Goal: Book appointment/travel/reservation

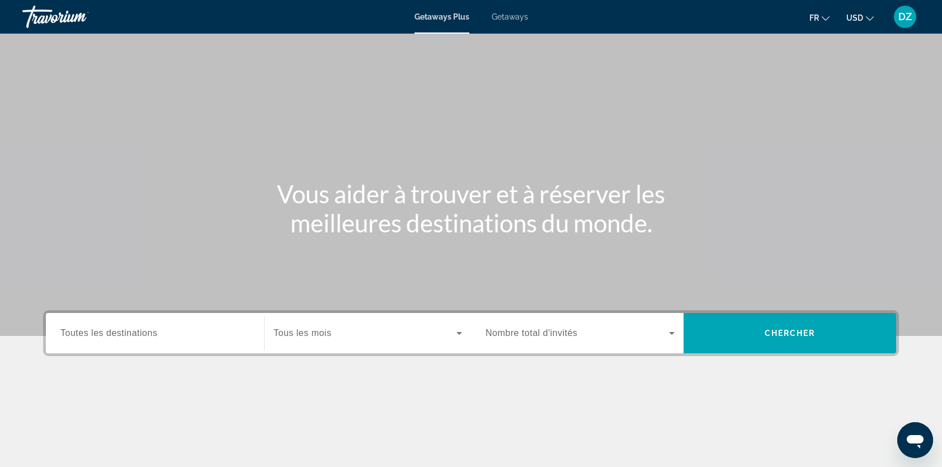
click at [513, 19] on span "Getaways" at bounding box center [510, 16] width 36 height 9
click at [170, 335] on input "Destination Toutes les destinations" at bounding box center [154, 333] width 189 height 13
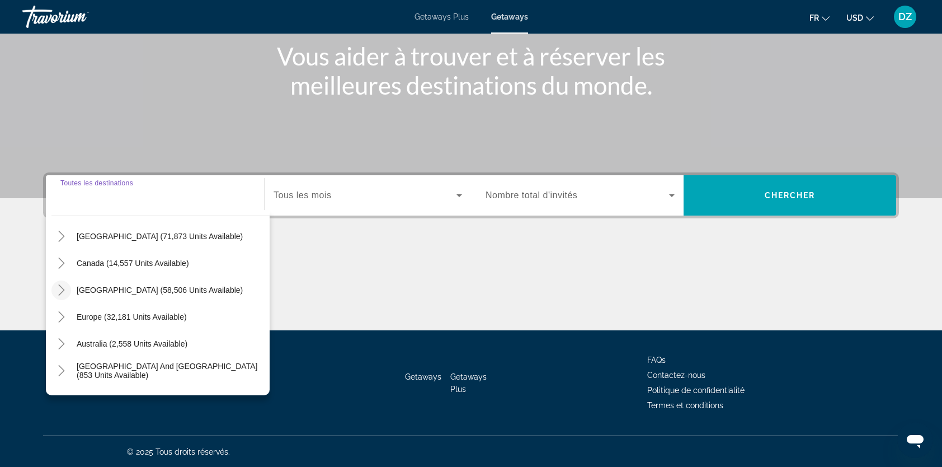
scroll to position [56, 0]
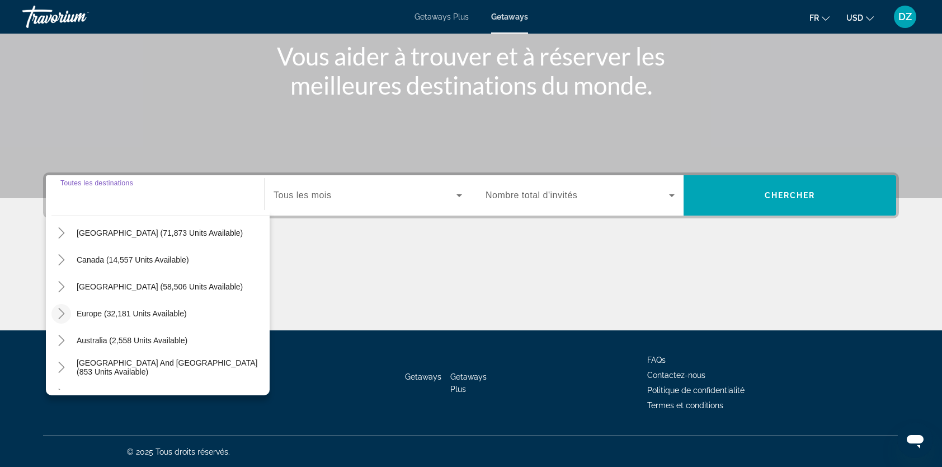
click at [62, 312] on icon "Toggle Europe (32,181 units available)" at bounding box center [61, 313] width 11 height 11
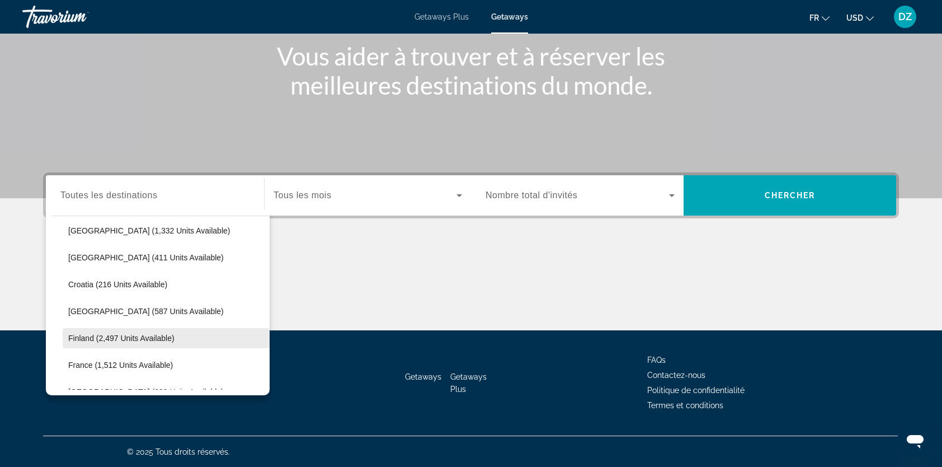
scroll to position [196, 0]
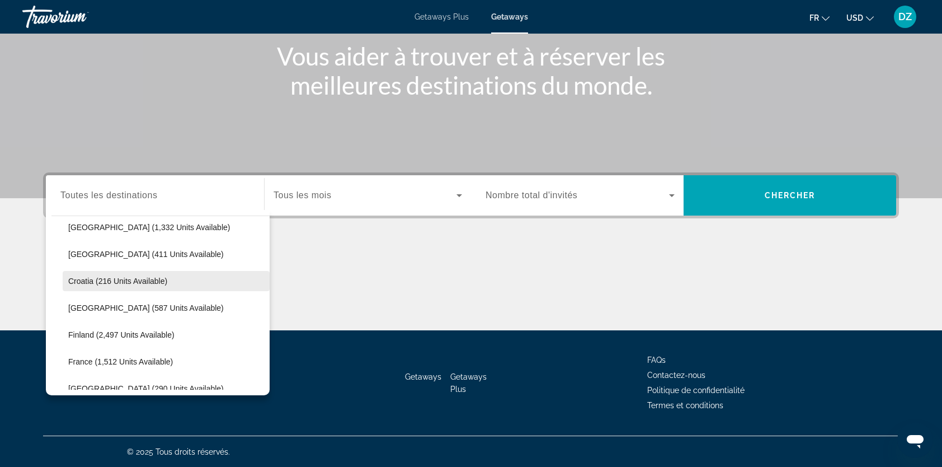
click at [87, 281] on span "Croatia (216 units available)" at bounding box center [117, 280] width 99 height 9
type input "**********"
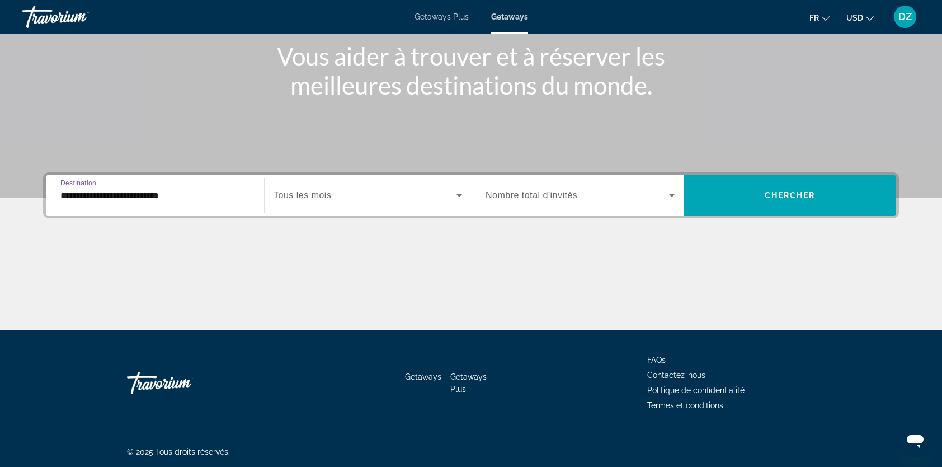
click at [331, 195] on span "Tous les mois" at bounding box center [303, 195] width 58 height 10
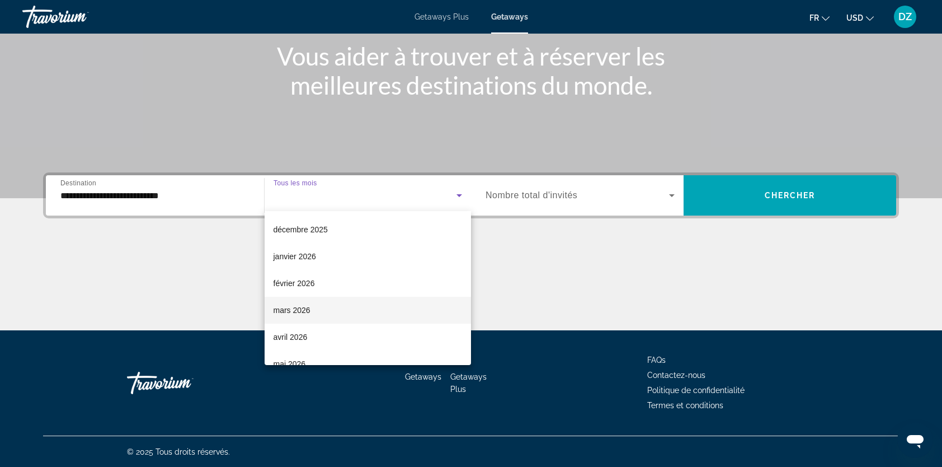
scroll to position [112, 0]
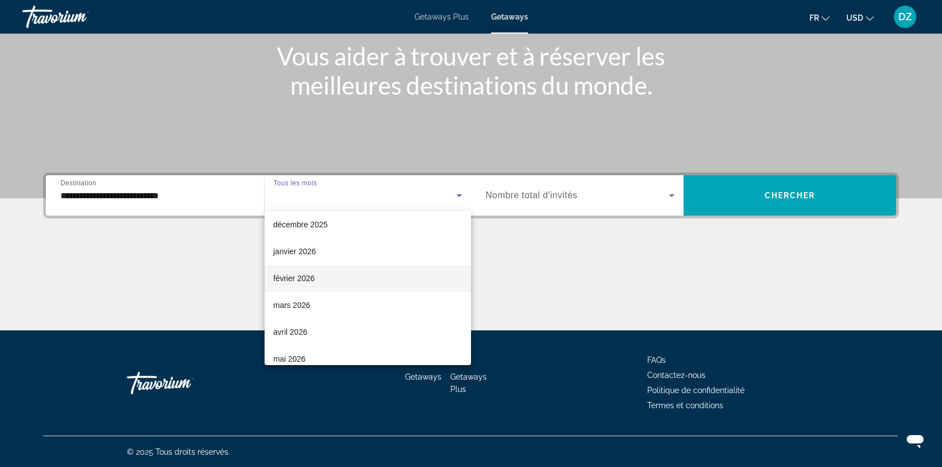
click at [291, 277] on span "février 2026" at bounding box center [294, 277] width 41 height 13
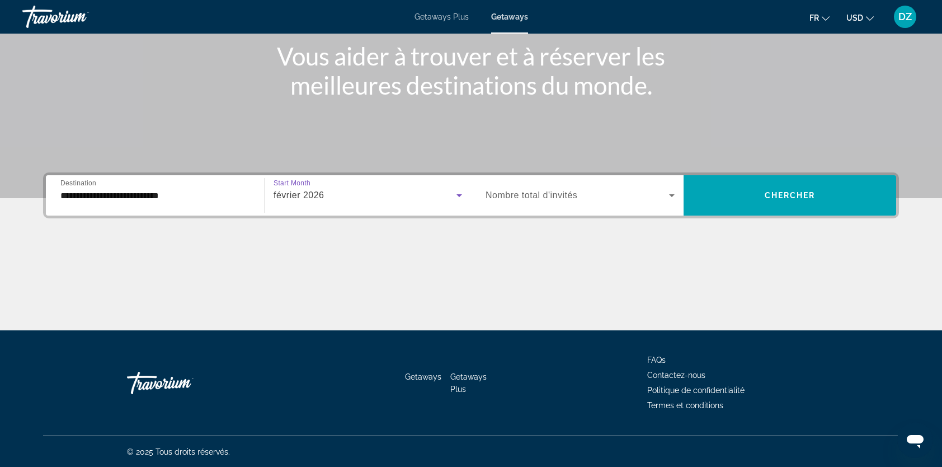
click at [336, 196] on div "février 2026" at bounding box center [365, 195] width 183 height 13
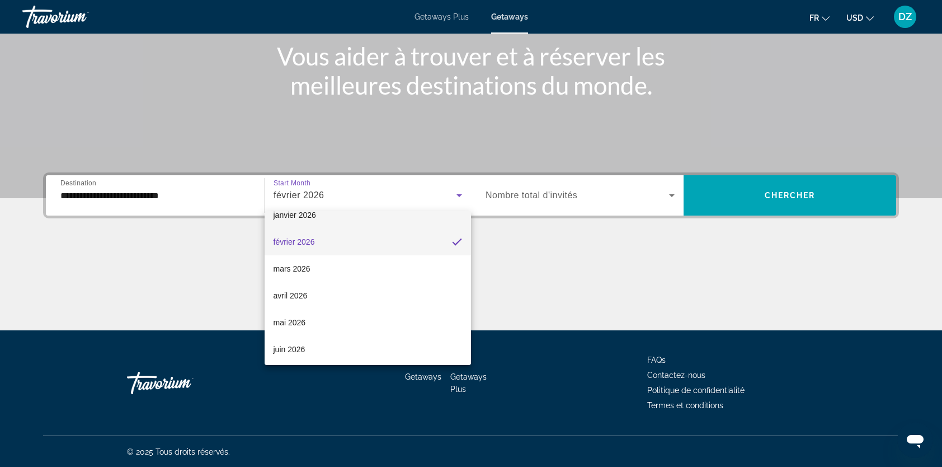
scroll to position [150, 0]
click at [293, 292] on span "avril 2026" at bounding box center [291, 292] width 34 height 13
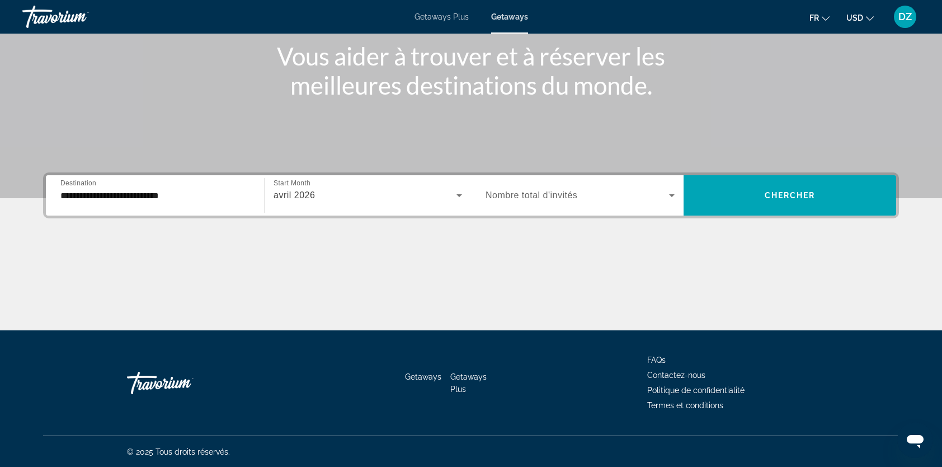
click at [527, 194] on span "Nombre total d'invités" at bounding box center [532, 195] width 92 height 10
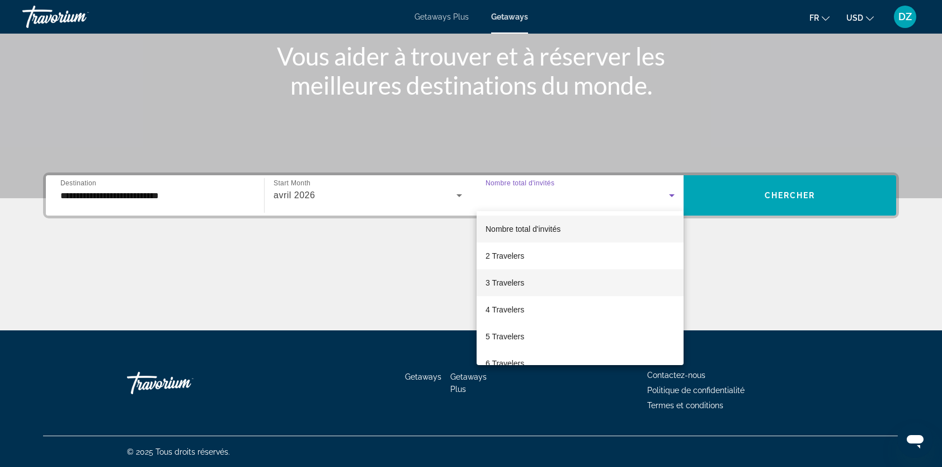
click at [521, 281] on span "3 Travelers" at bounding box center [505, 282] width 39 height 13
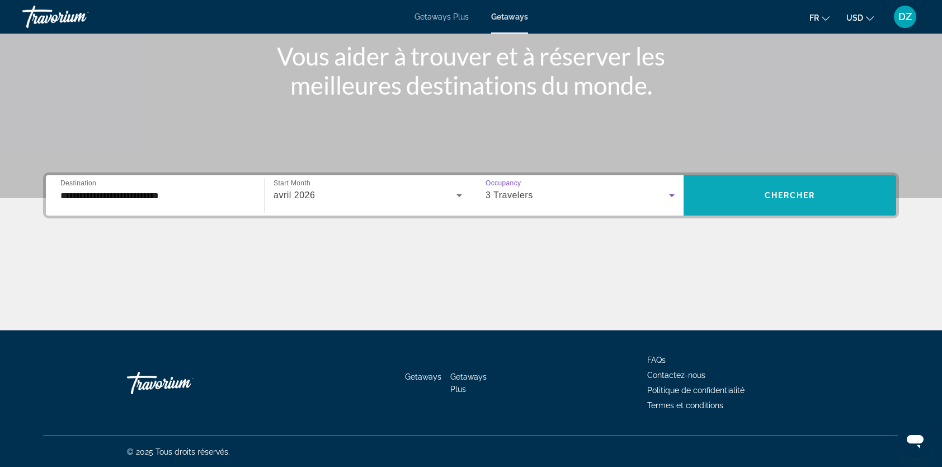
click at [761, 185] on span "Search widget" at bounding box center [790, 195] width 213 height 27
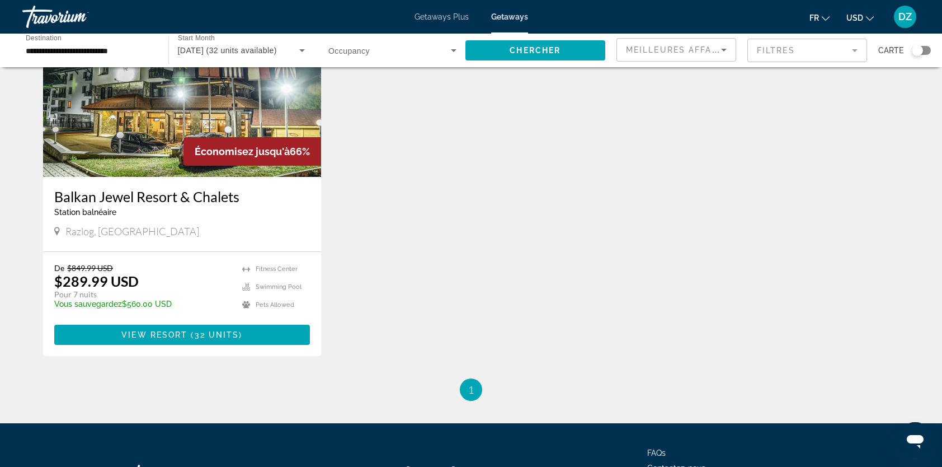
scroll to position [112, 0]
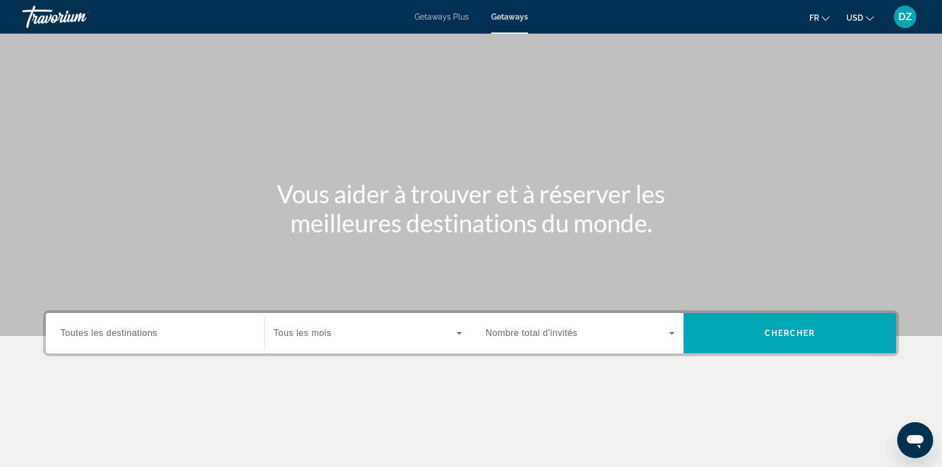
click at [171, 331] on input "Destination Toutes les destinations" at bounding box center [154, 333] width 189 height 13
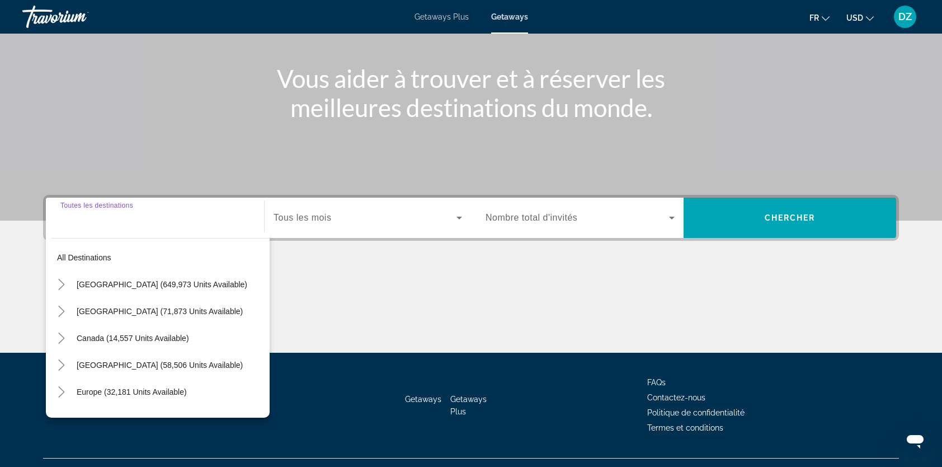
scroll to position [138, 0]
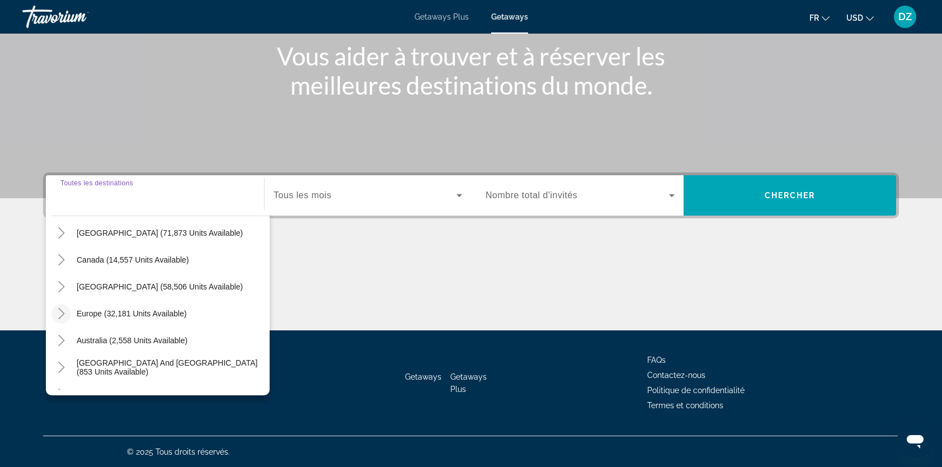
click at [56, 312] on icon "Toggle Europe (32,181 units available)" at bounding box center [61, 313] width 11 height 11
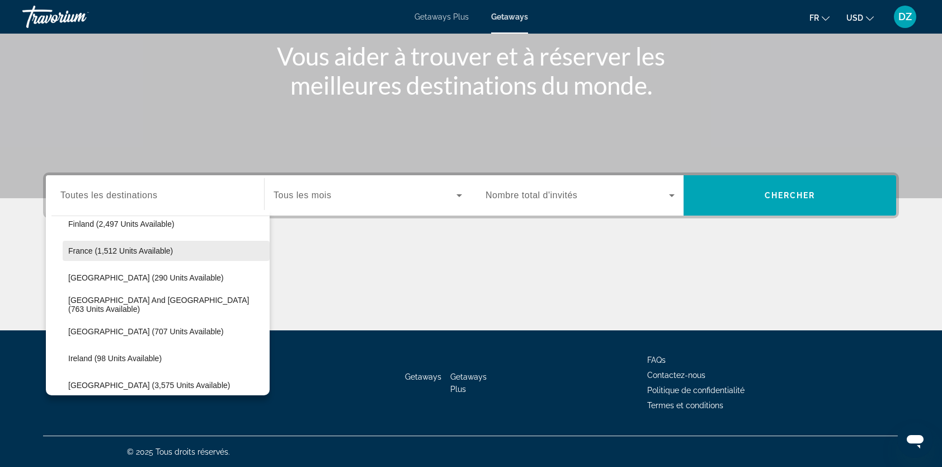
scroll to position [308, 0]
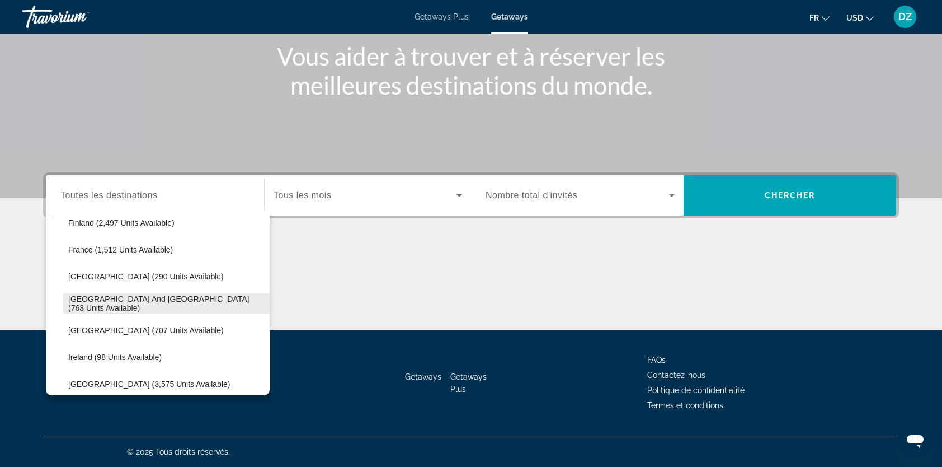
click at [133, 305] on span "[GEOGRAPHIC_DATA] and [GEOGRAPHIC_DATA] (763 units available)" at bounding box center [166, 303] width 196 height 18
type input "**********"
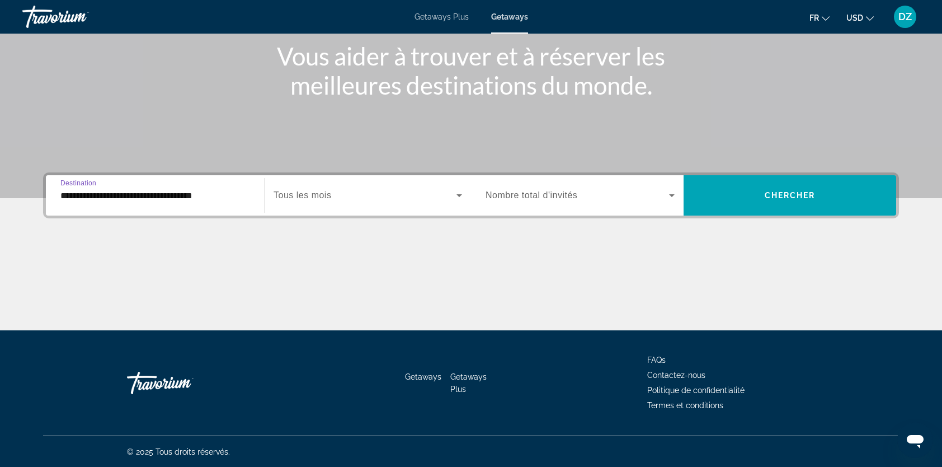
click at [349, 200] on span "Search widget" at bounding box center [365, 195] width 183 height 13
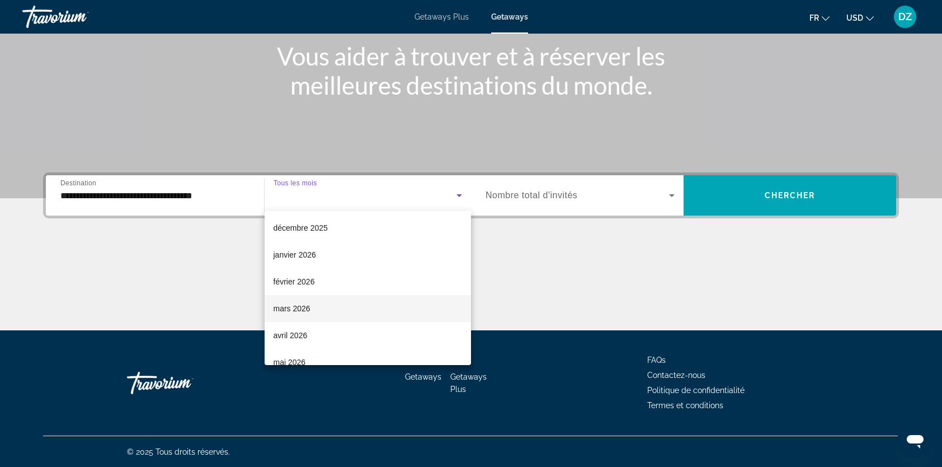
scroll to position [112, 0]
click at [286, 332] on span "avril 2026" at bounding box center [291, 331] width 34 height 13
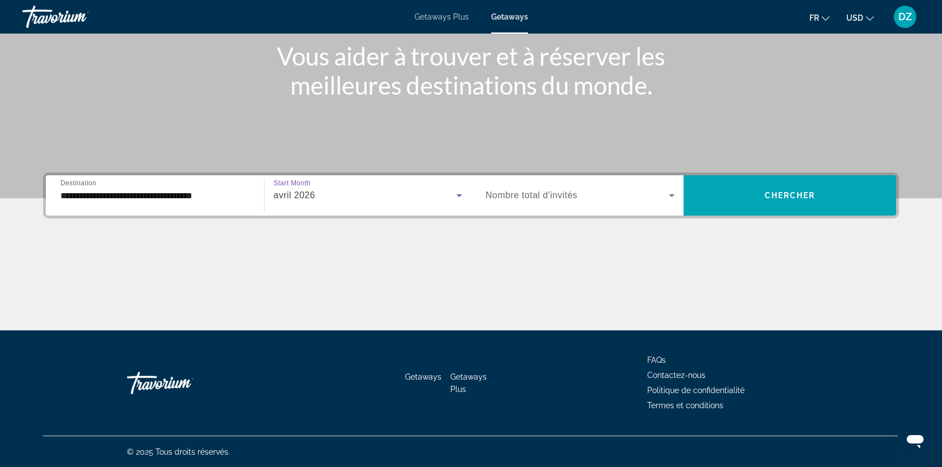
click at [528, 199] on span "Nombre total d'invités" at bounding box center [532, 195] width 92 height 10
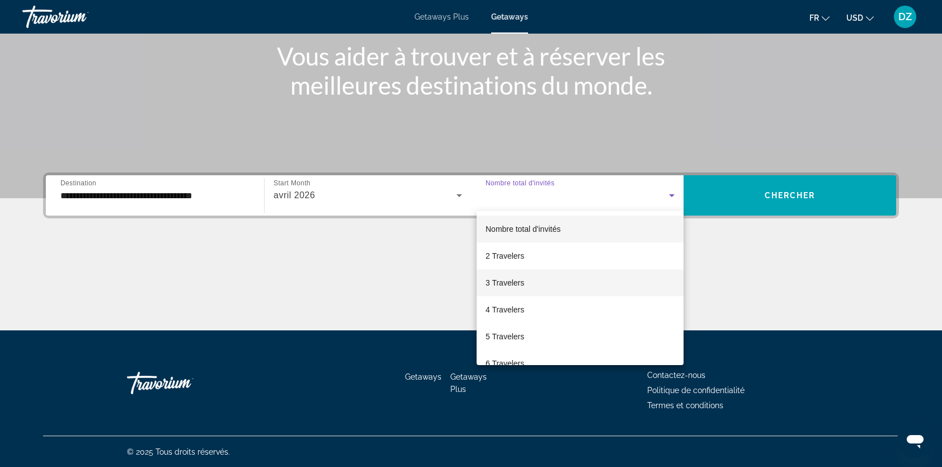
click at [498, 277] on span "3 Travelers" at bounding box center [505, 282] width 39 height 13
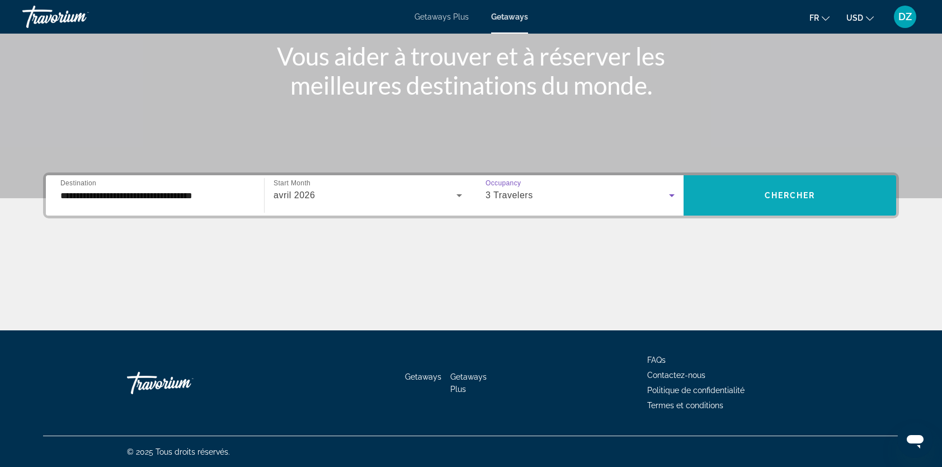
click at [811, 190] on button "Chercher" at bounding box center [790, 195] width 213 height 40
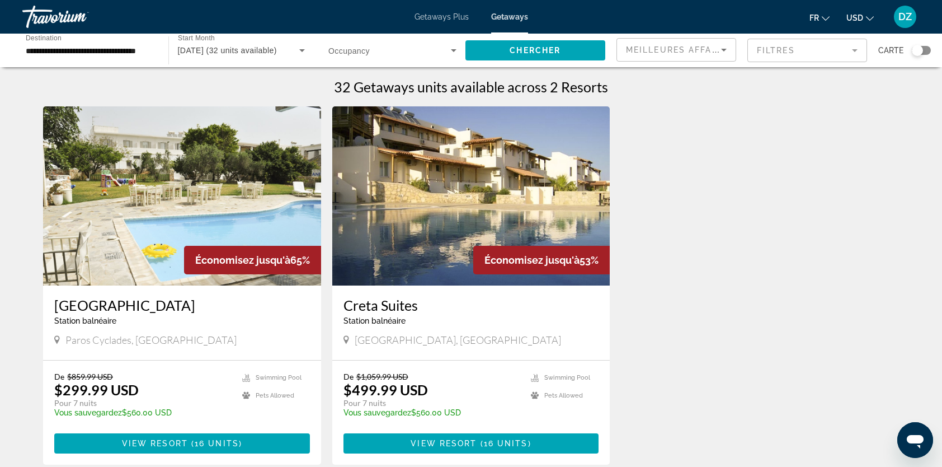
click at [182, 177] on img "Main content" at bounding box center [182, 195] width 278 height 179
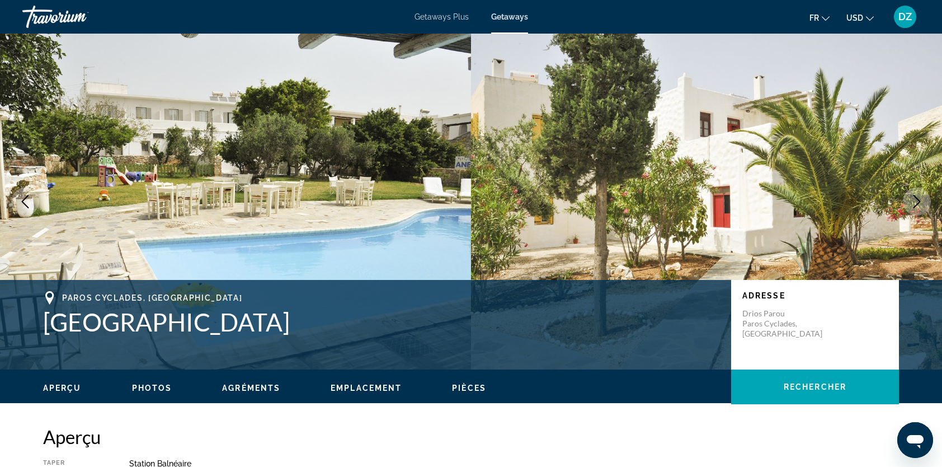
click at [916, 198] on icon "Next image" at bounding box center [916, 201] width 7 height 13
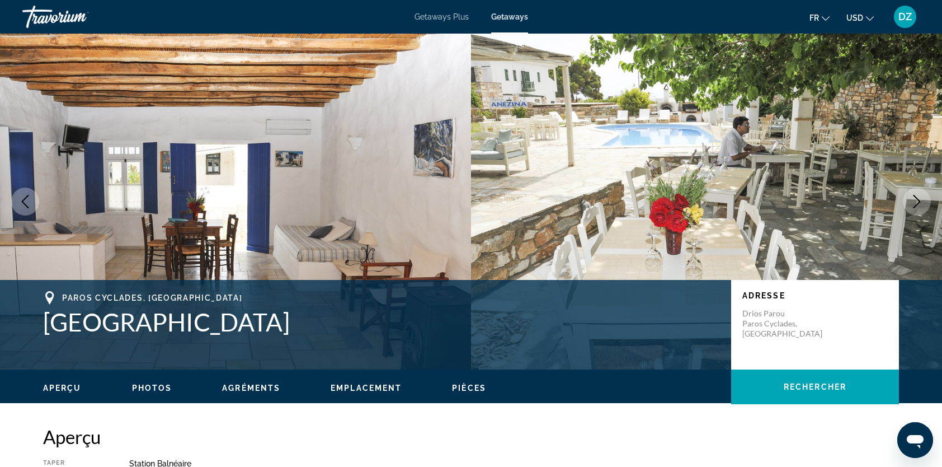
click at [916, 198] on icon "Next image" at bounding box center [916, 201] width 7 height 13
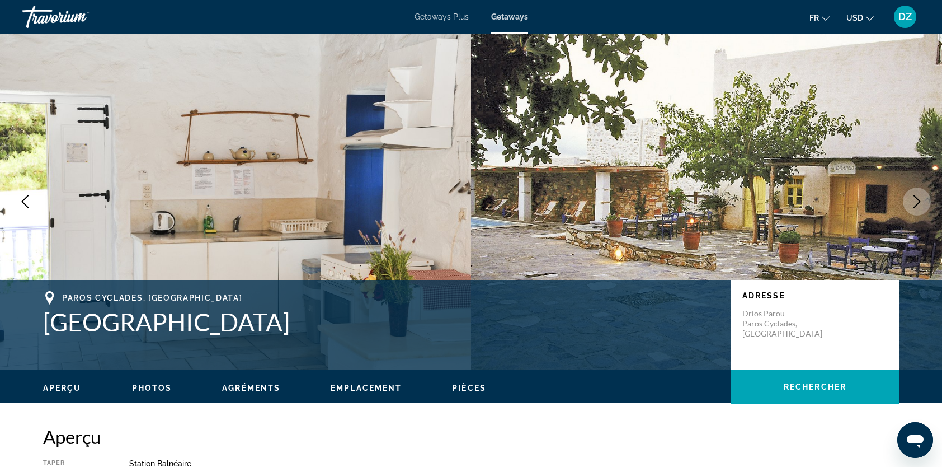
click at [916, 198] on icon "Next image" at bounding box center [916, 201] width 7 height 13
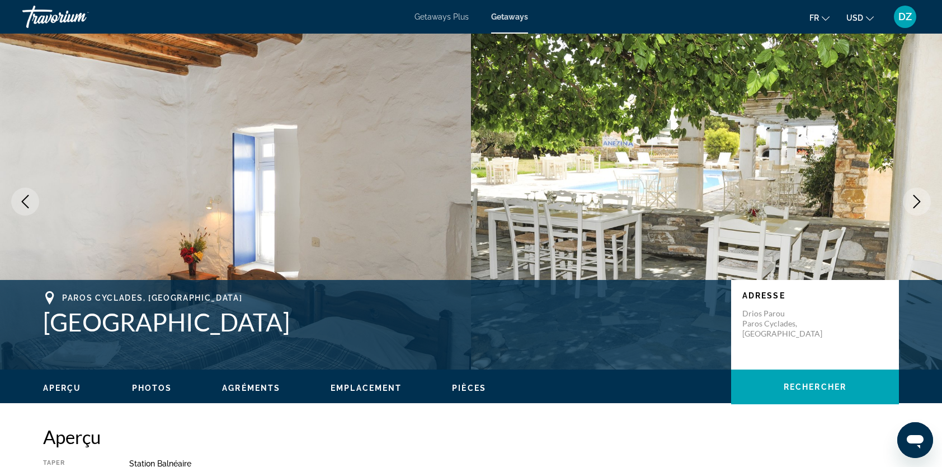
click at [916, 198] on icon "Next image" at bounding box center [916, 201] width 7 height 13
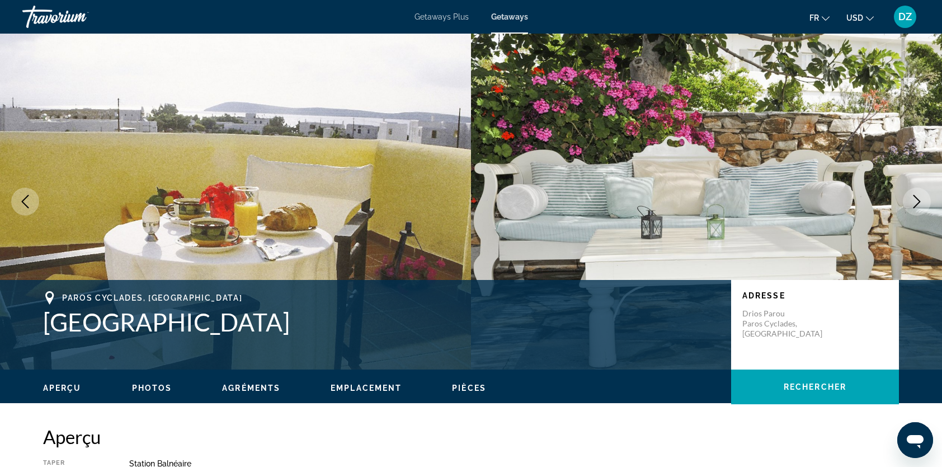
click at [916, 198] on icon "Next image" at bounding box center [916, 201] width 7 height 13
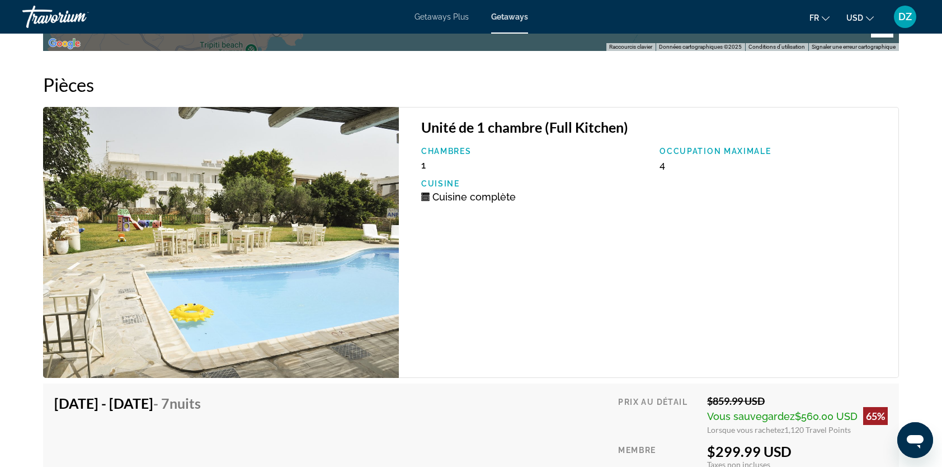
scroll to position [1958, 0]
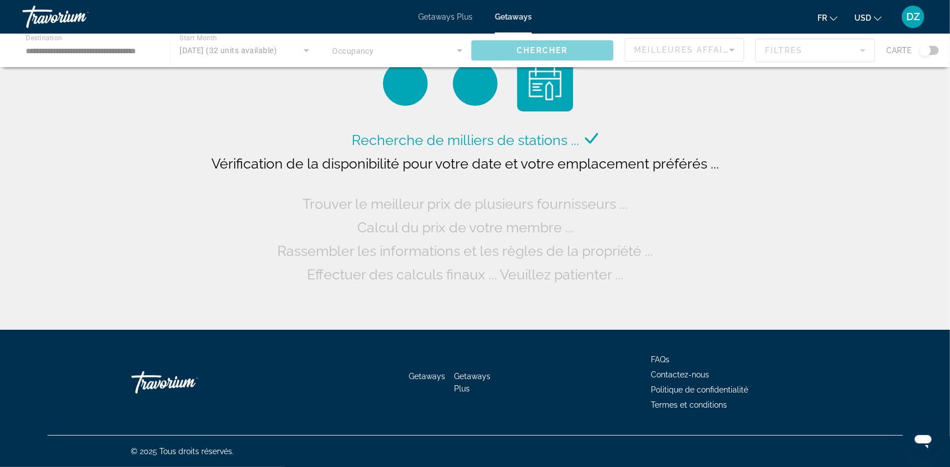
click at [105, 48] on div "Main content" at bounding box center [475, 51] width 950 height 34
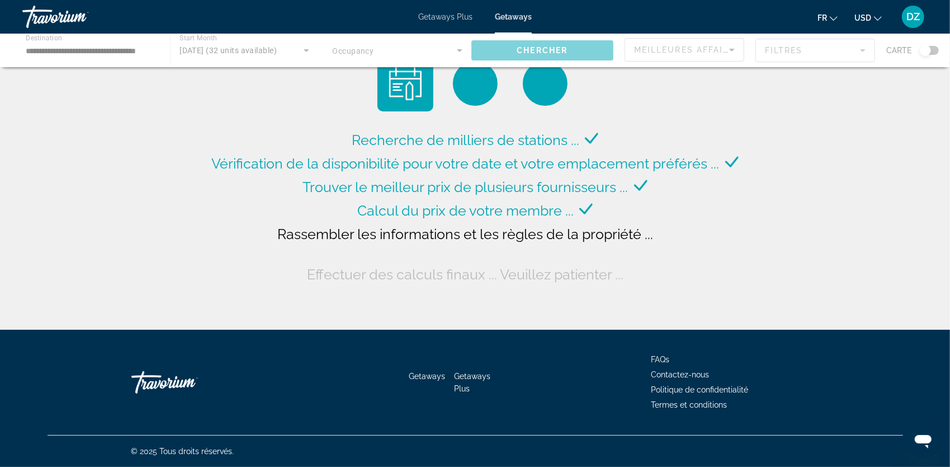
click at [456, 18] on span "Getaways Plus" at bounding box center [445, 16] width 54 height 9
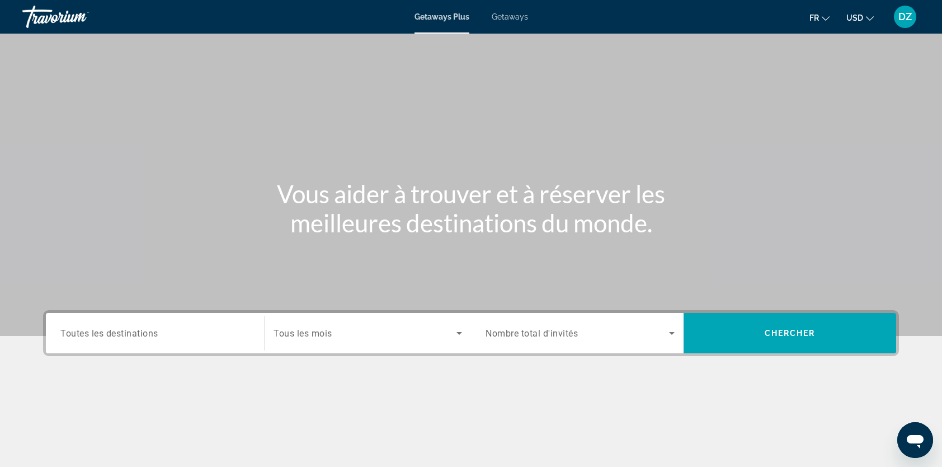
click at [135, 335] on span "Toutes les destinations" at bounding box center [109, 332] width 98 height 11
click at [135, 335] on input "Destination Toutes les destinations" at bounding box center [154, 333] width 189 height 13
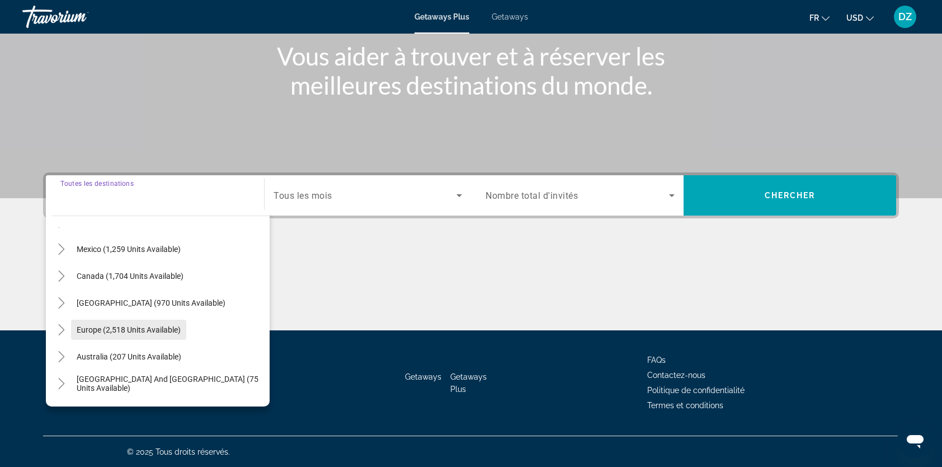
scroll to position [56, 0]
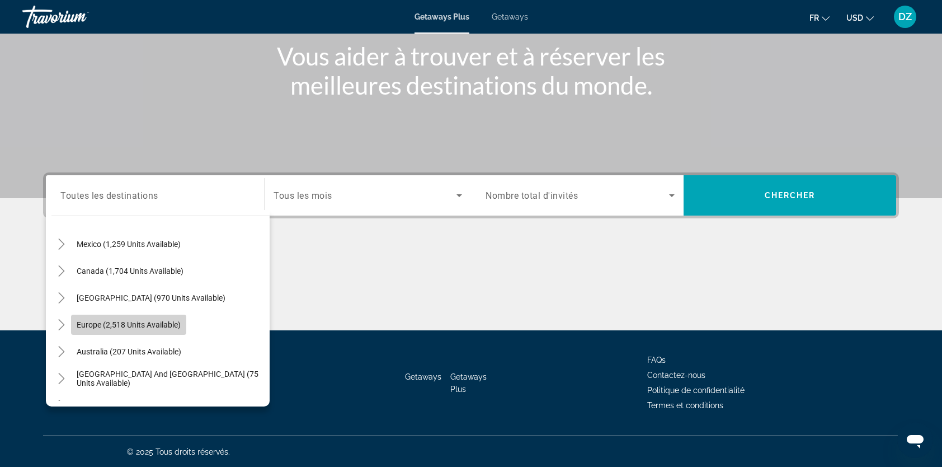
click at [83, 321] on span "Europe (2,518 units available)" at bounding box center [129, 324] width 104 height 9
type input "**********"
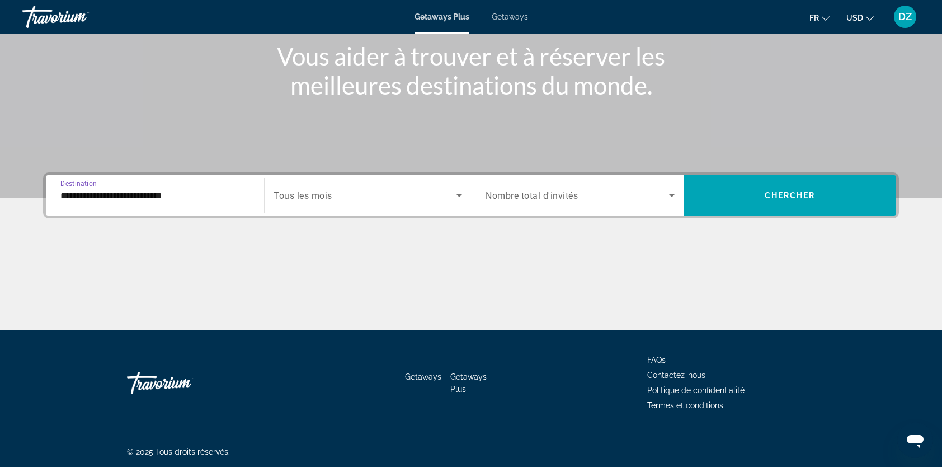
click at [351, 197] on span "Search widget" at bounding box center [365, 195] width 183 height 13
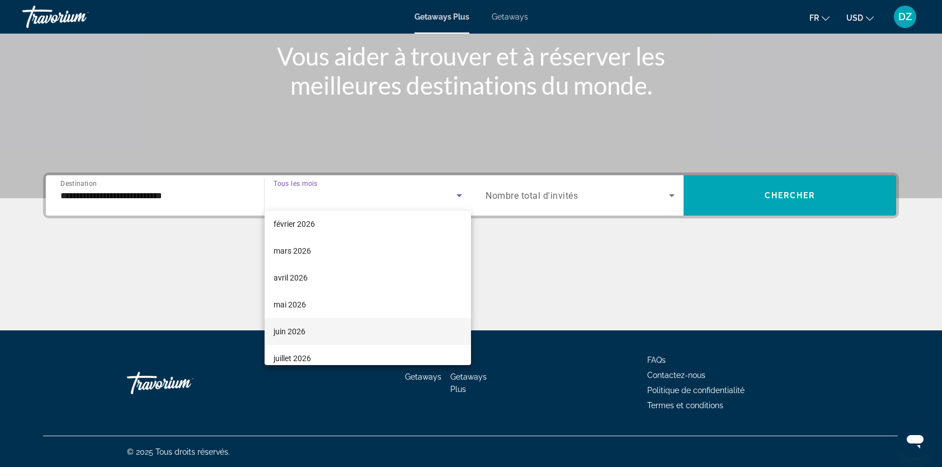
scroll to position [168, 0]
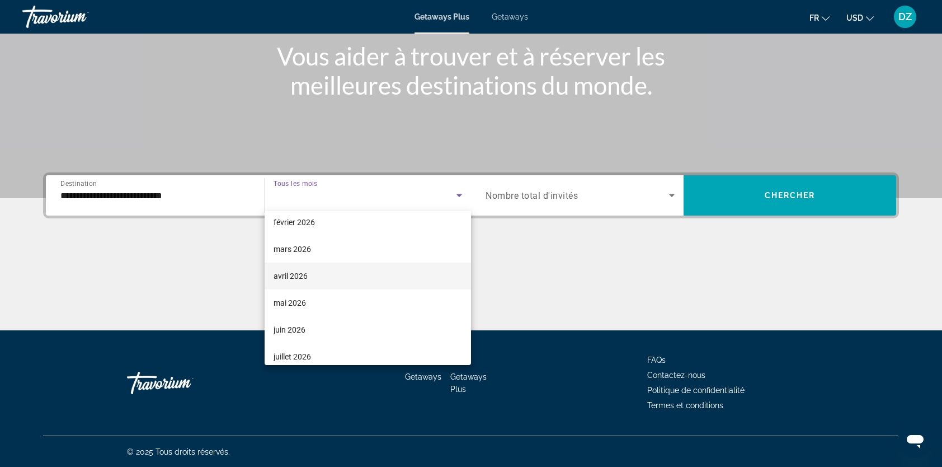
click at [296, 279] on span "avril 2026" at bounding box center [291, 275] width 34 height 13
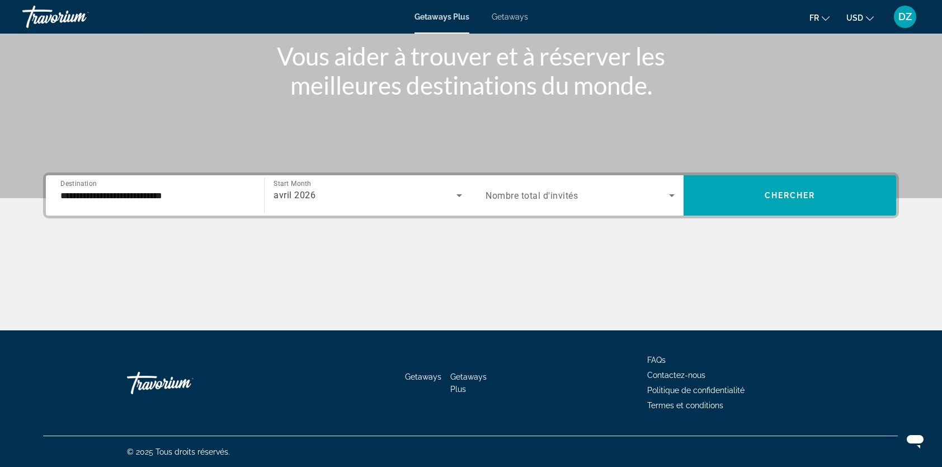
click at [539, 196] on span "Nombre total d'invités" at bounding box center [532, 195] width 92 height 11
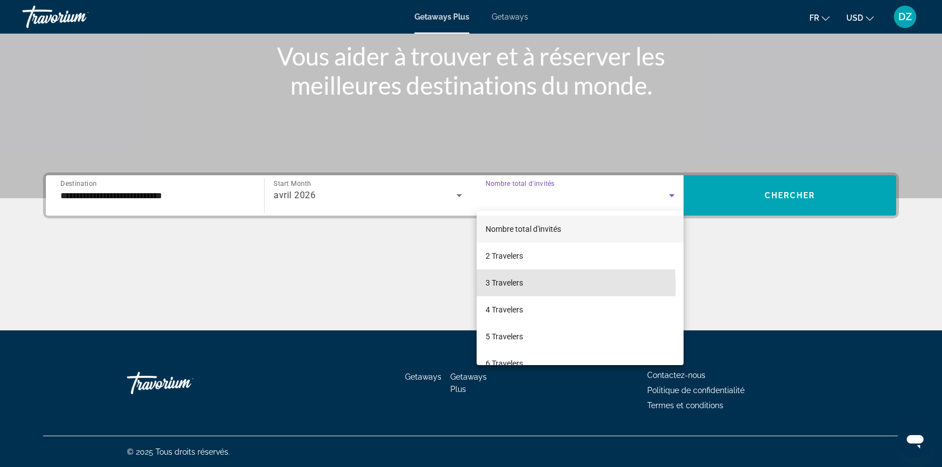
drag, startPoint x: 504, startPoint y: 284, endPoint x: 656, endPoint y: 242, distance: 157.4
click at [504, 284] on span "3 Travelers" at bounding box center [504, 282] width 37 height 13
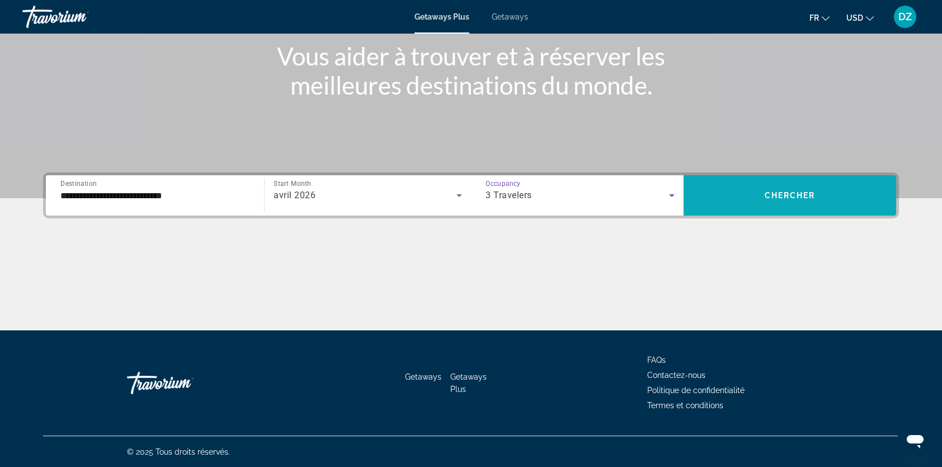
click at [751, 186] on span "Search widget" at bounding box center [790, 195] width 213 height 27
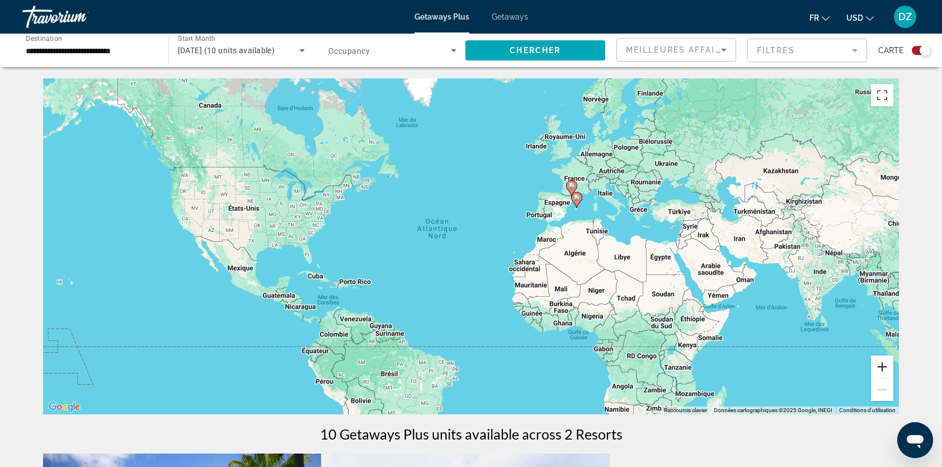
click at [880, 367] on button "Zoom avant" at bounding box center [882, 366] width 22 height 22
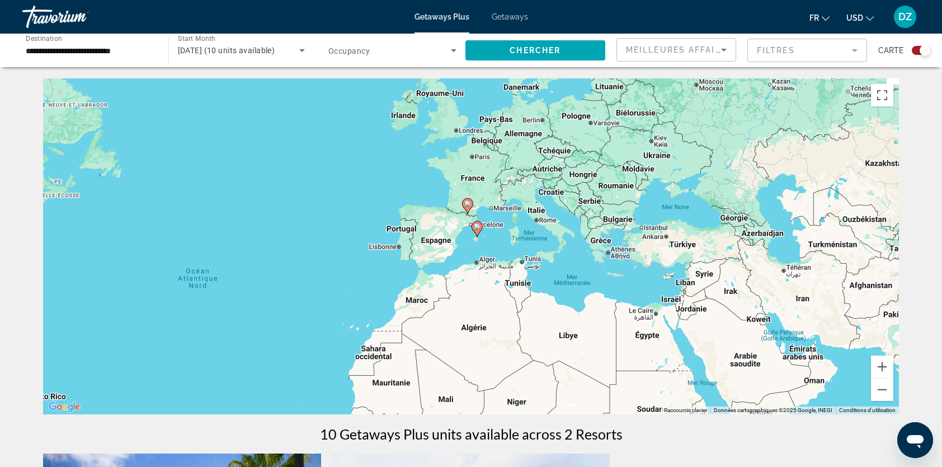
drag, startPoint x: 774, startPoint y: 249, endPoint x: 567, endPoint y: 318, distance: 217.4
click at [567, 318] on div "Pour activer le glissement avec le clavier, appuyez sur Alt+Entrée. Une fois ce…" at bounding box center [471, 246] width 856 height 336
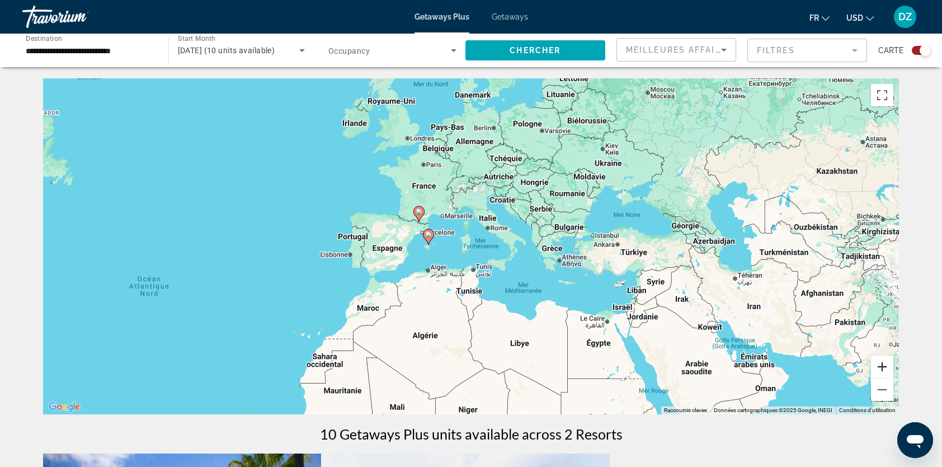
click at [879, 366] on button "Zoom avant" at bounding box center [882, 366] width 22 height 22
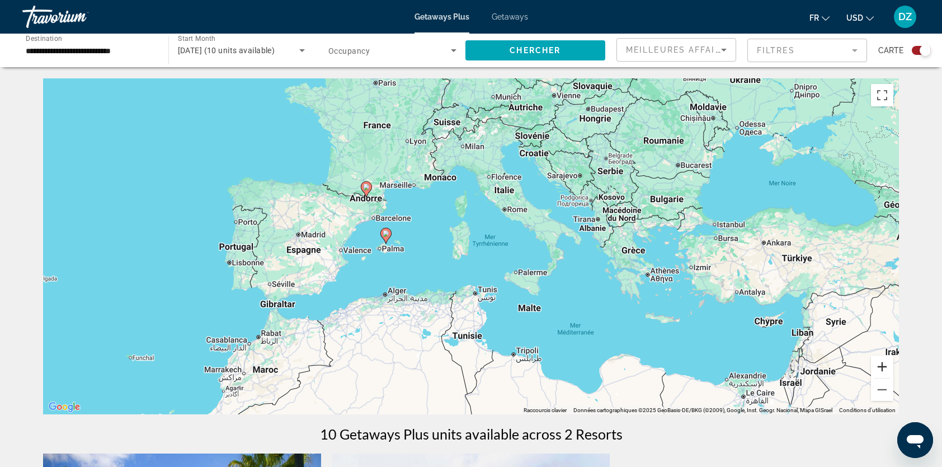
click at [879, 366] on button "Zoom avant" at bounding box center [882, 366] width 22 height 22
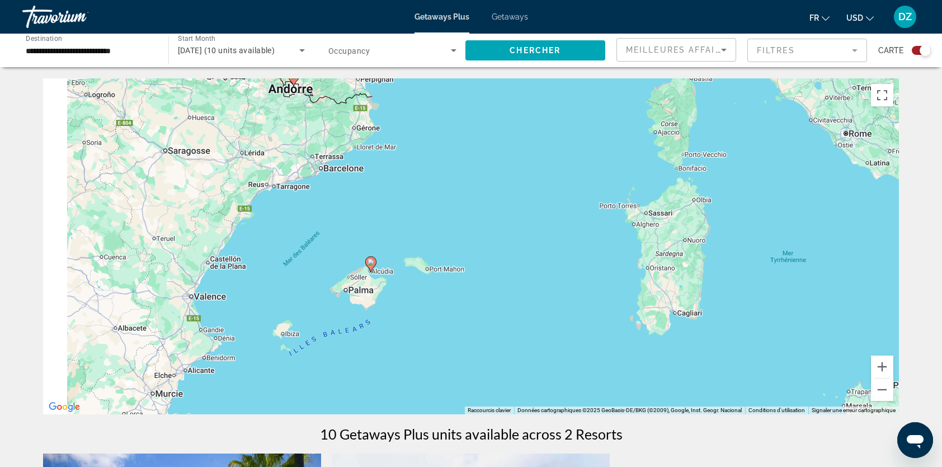
drag, startPoint x: 178, startPoint y: 324, endPoint x: 449, endPoint y: 367, distance: 274.1
click at [449, 367] on div "Pour activer le glissement avec le clavier, appuyez sur Alt+Entrée. Une fois ce…" at bounding box center [471, 246] width 856 height 336
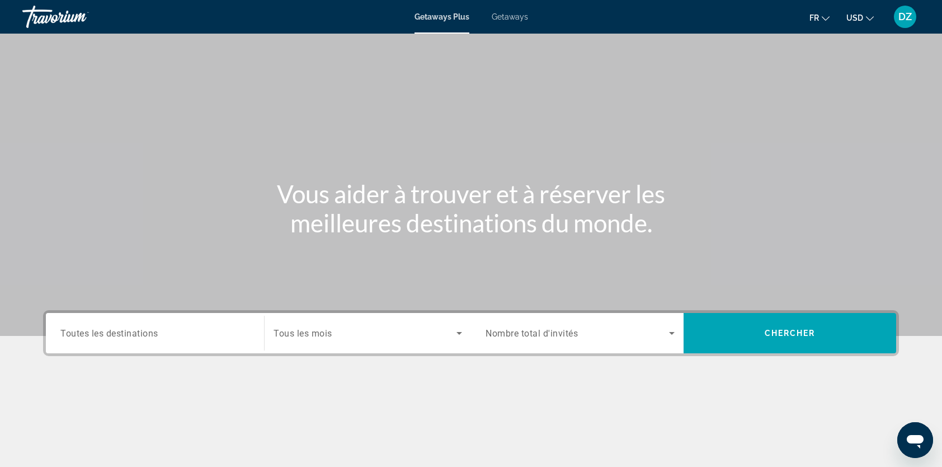
click at [151, 338] on span "Toutes les destinations" at bounding box center [109, 332] width 98 height 11
click at [151, 338] on input "Destination Toutes les destinations" at bounding box center [154, 333] width 189 height 13
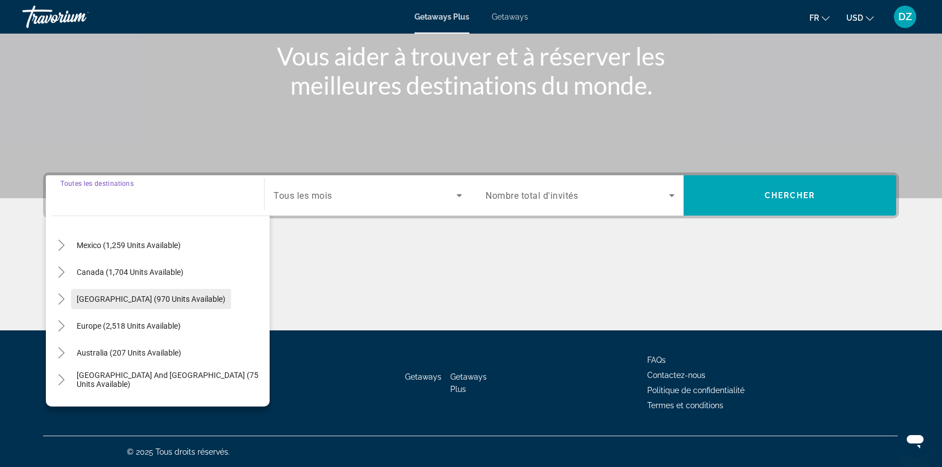
scroll to position [112, 0]
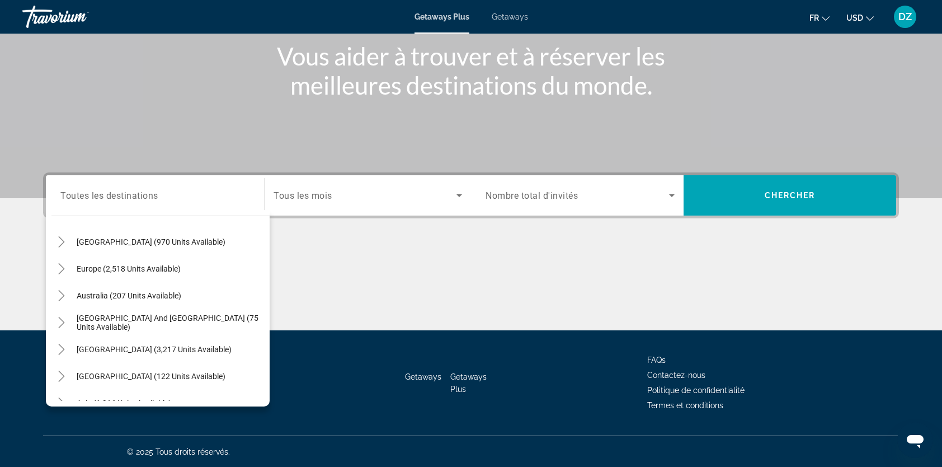
click at [495, 12] on span "Getaways" at bounding box center [510, 16] width 36 height 9
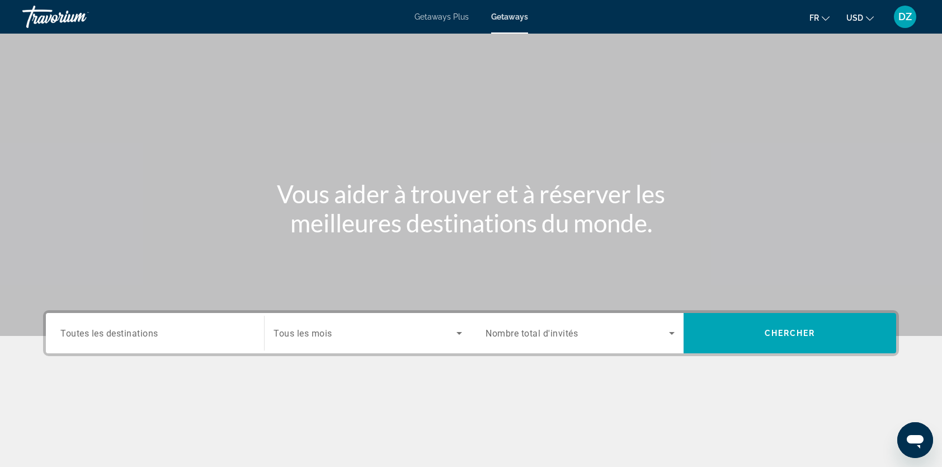
click at [104, 331] on span "Toutes les destinations" at bounding box center [109, 332] width 98 height 11
click at [104, 331] on input "Destination Toutes les destinations" at bounding box center [154, 333] width 189 height 13
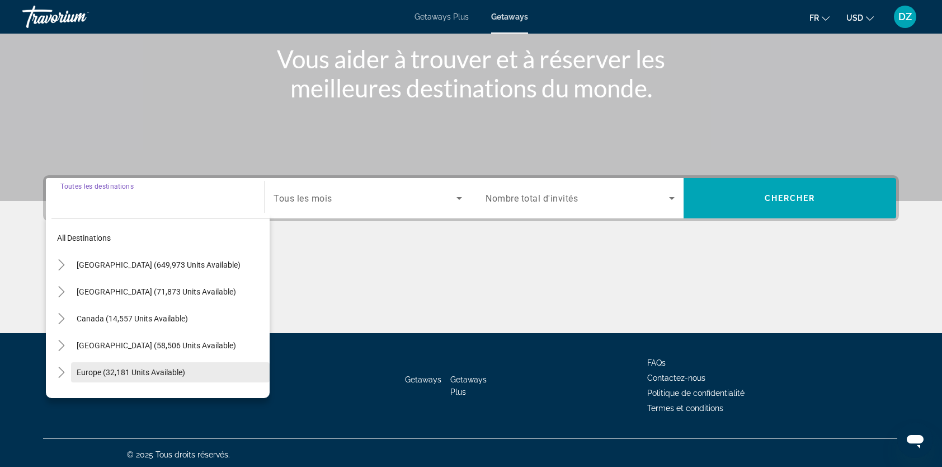
scroll to position [138, 0]
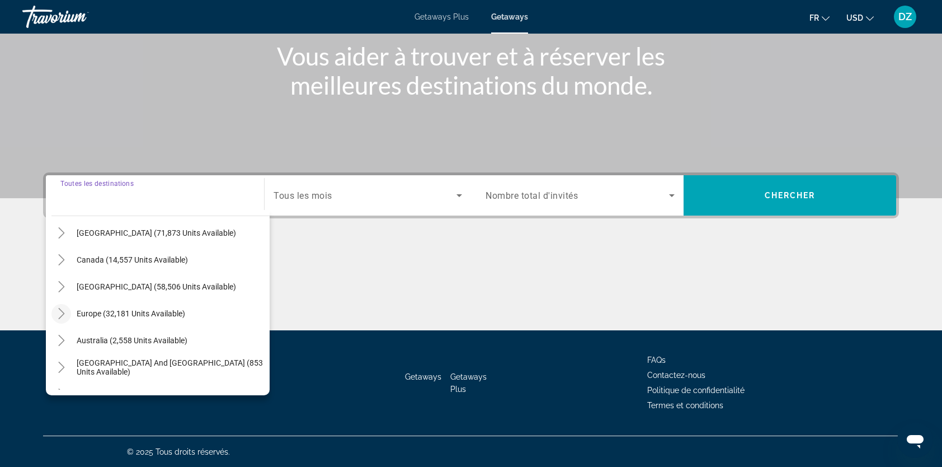
click at [63, 317] on icon "Toggle Europe (32,181 units available)" at bounding box center [61, 313] width 11 height 11
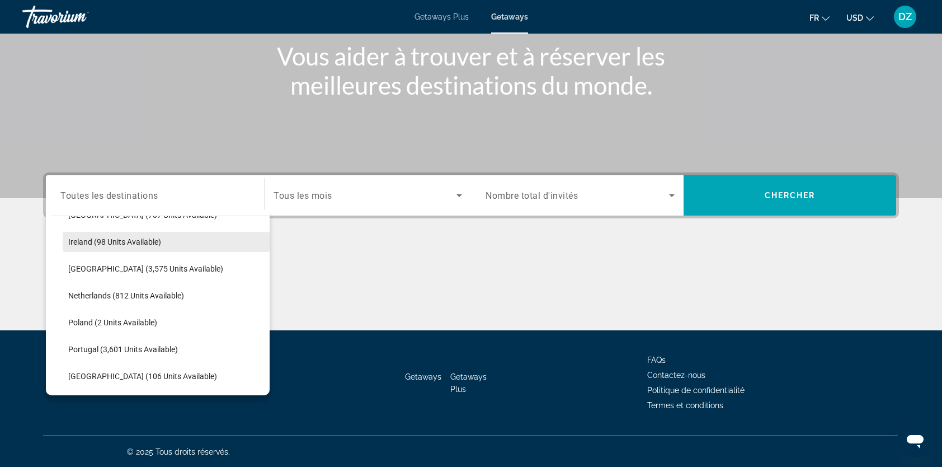
scroll to position [420, 0]
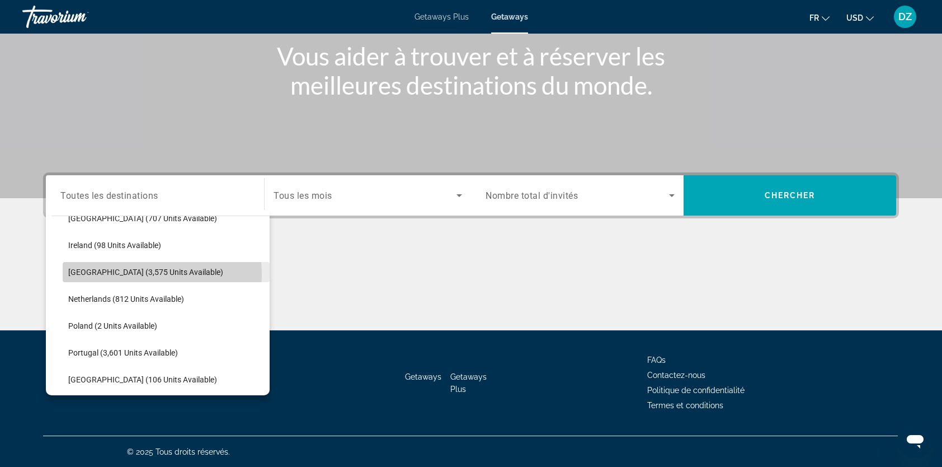
click at [126, 274] on span "[GEOGRAPHIC_DATA] (3,575 units available)" at bounding box center [145, 271] width 155 height 9
type input "**********"
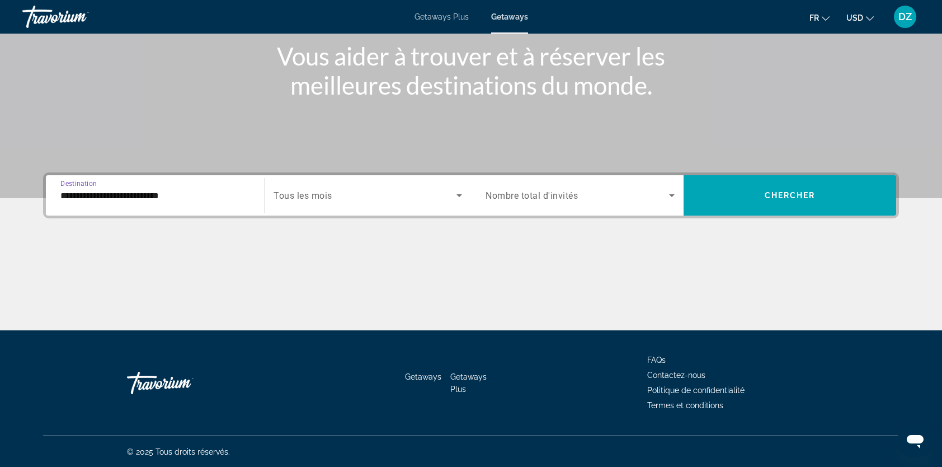
click at [338, 201] on span "Search widget" at bounding box center [365, 195] width 183 height 13
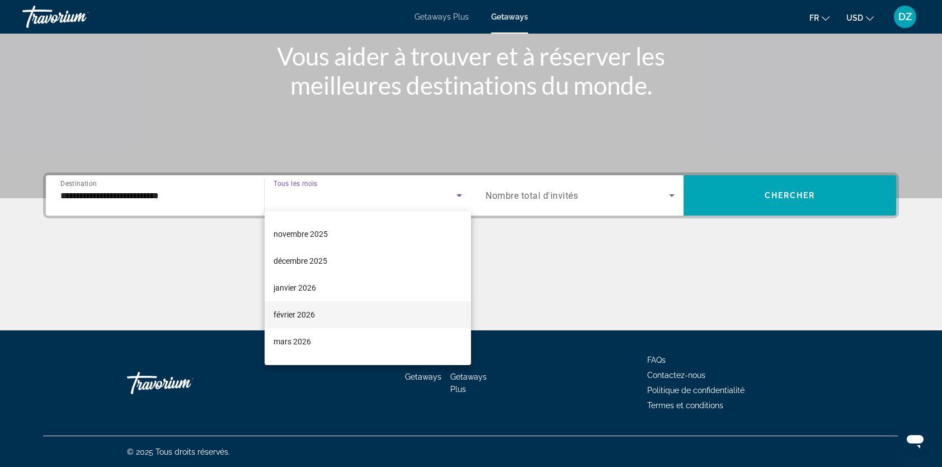
scroll to position [112, 0]
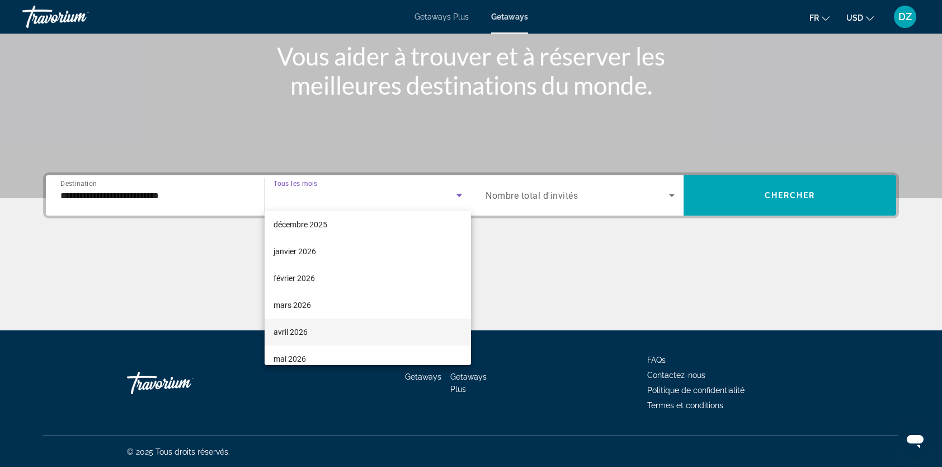
click at [304, 333] on span "avril 2026" at bounding box center [291, 331] width 34 height 13
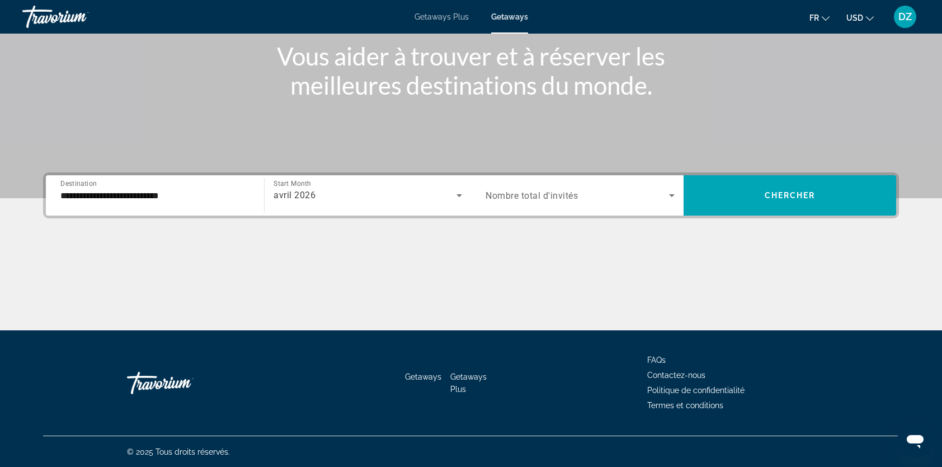
click at [534, 190] on span "Nombre total d'invités" at bounding box center [532, 195] width 92 height 11
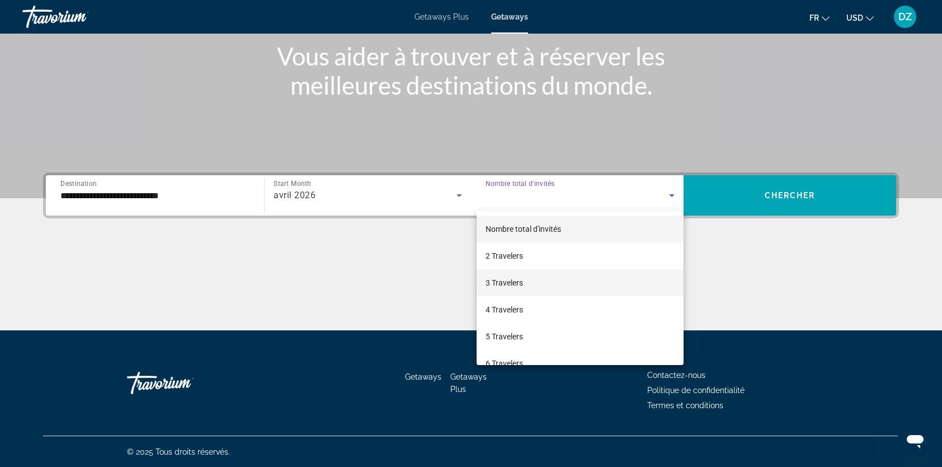
click at [509, 287] on span "3 Travelers" at bounding box center [504, 282] width 37 height 13
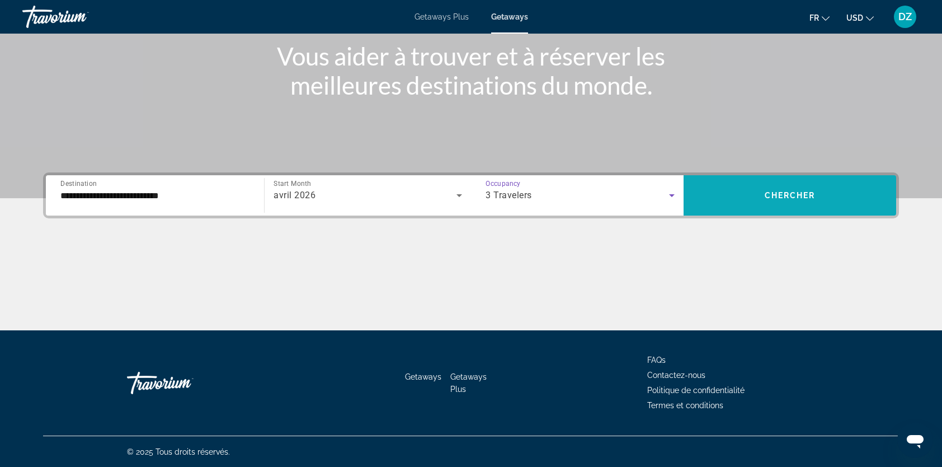
click at [765, 195] on span "Chercher" at bounding box center [790, 195] width 51 height 9
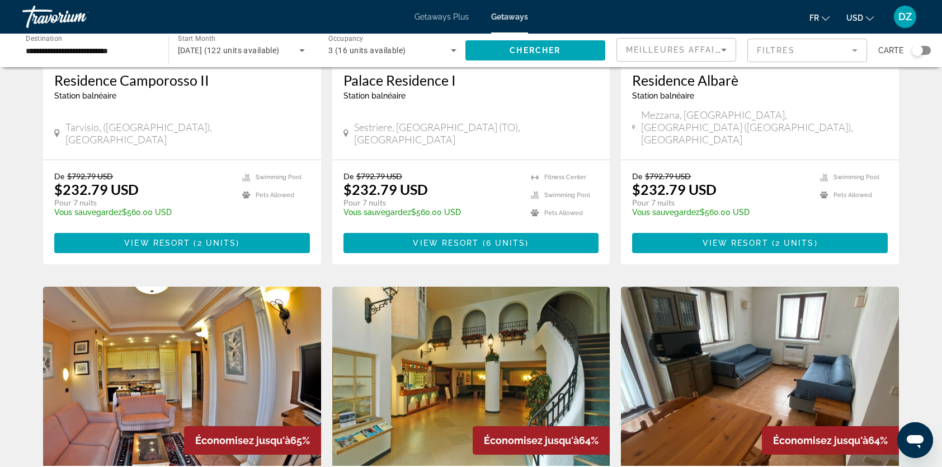
scroll to position [223, 0]
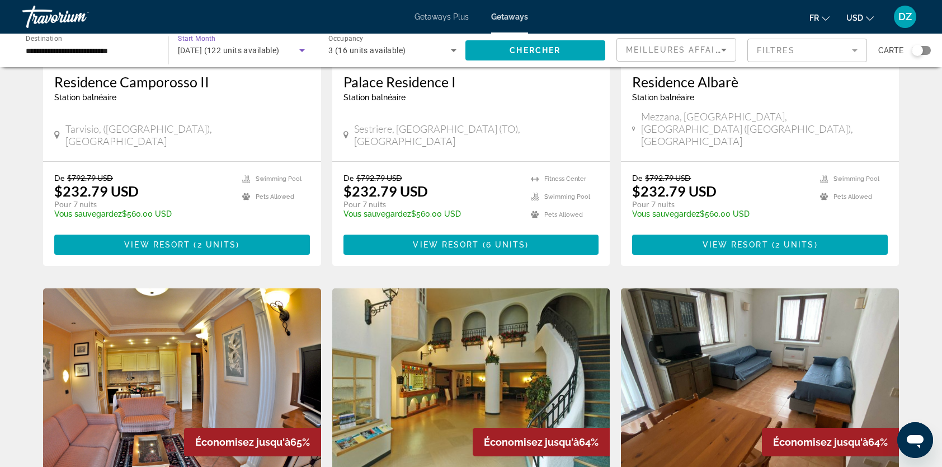
click at [280, 53] on span "[DATE] (122 units available)" at bounding box center [229, 50] width 102 height 9
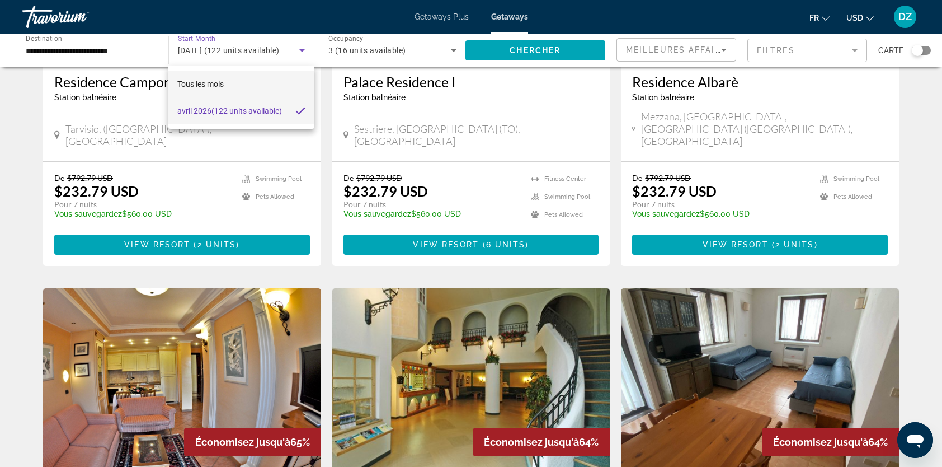
click at [219, 86] on span "Tous les mois" at bounding box center [200, 83] width 46 height 9
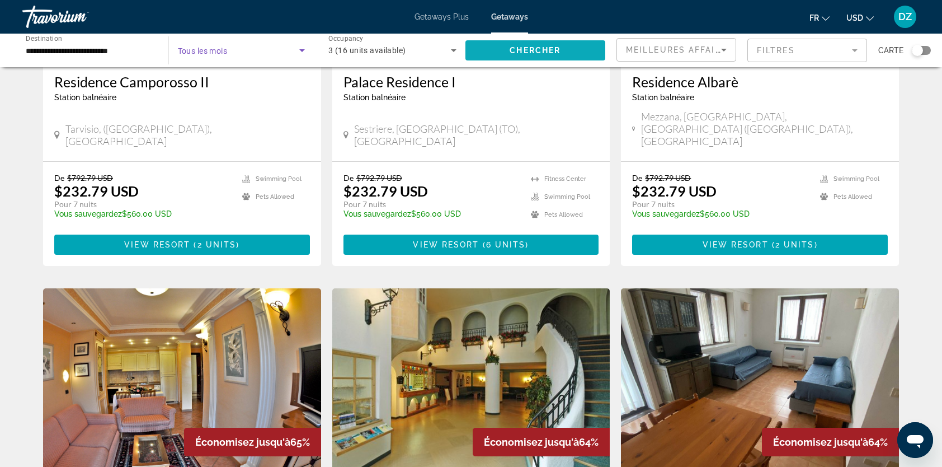
click at [534, 51] on span "Chercher" at bounding box center [535, 50] width 51 height 9
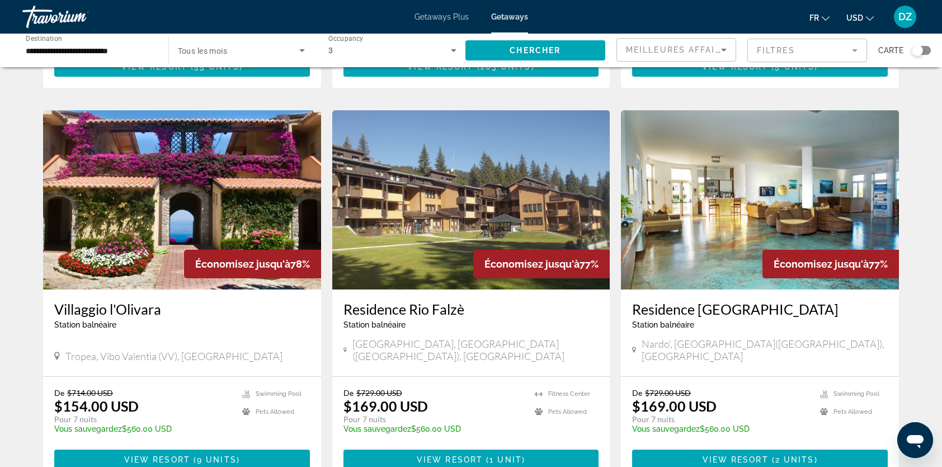
scroll to position [392, 0]
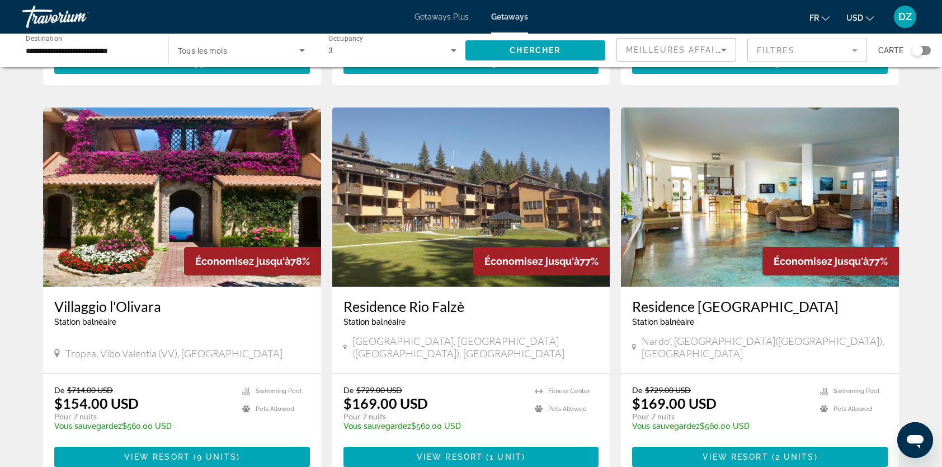
click at [860, 21] on span "USD" at bounding box center [854, 17] width 17 height 9
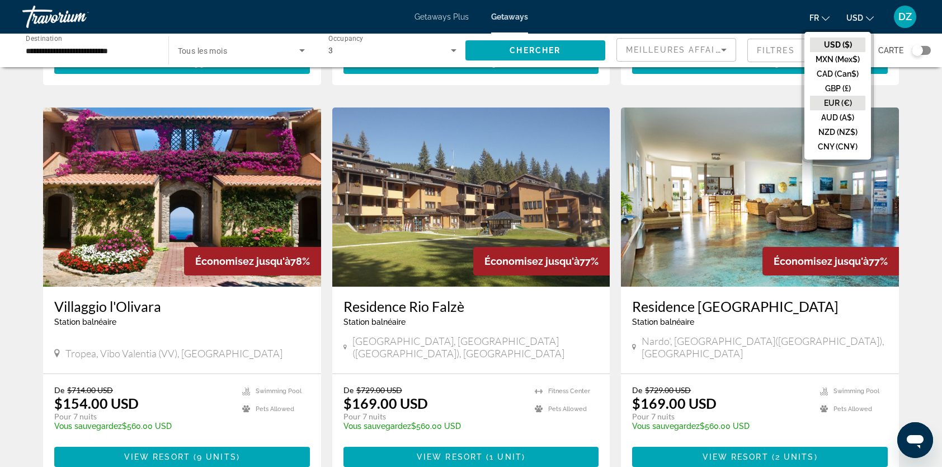
click at [835, 103] on button "EUR (€)" at bounding box center [837, 103] width 55 height 15
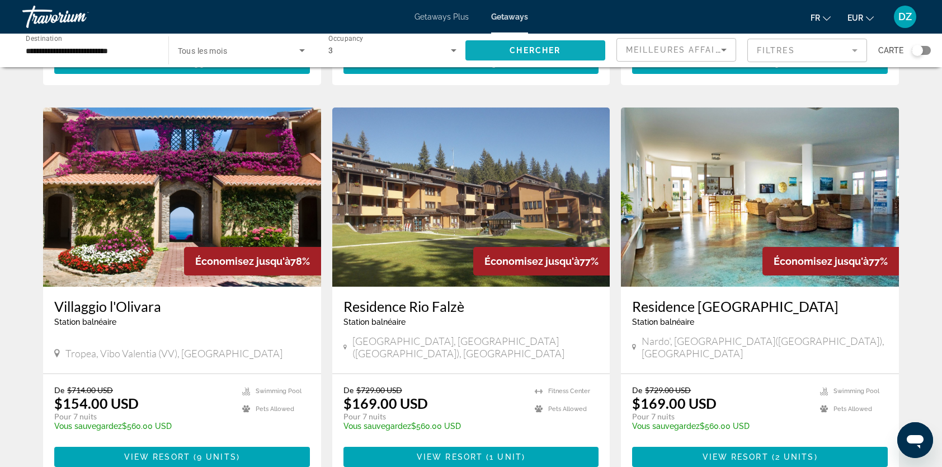
click at [572, 50] on span "Search widget" at bounding box center [535, 50] width 140 height 27
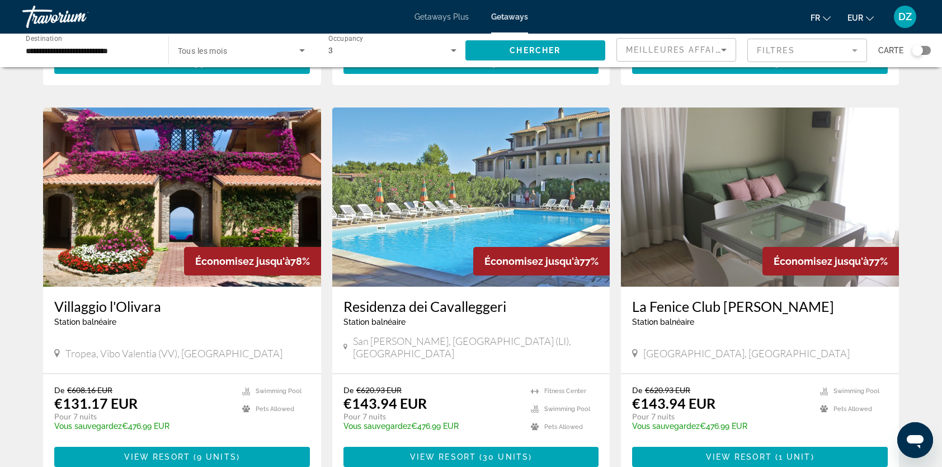
click at [500, 177] on img "Main content" at bounding box center [471, 196] width 278 height 179
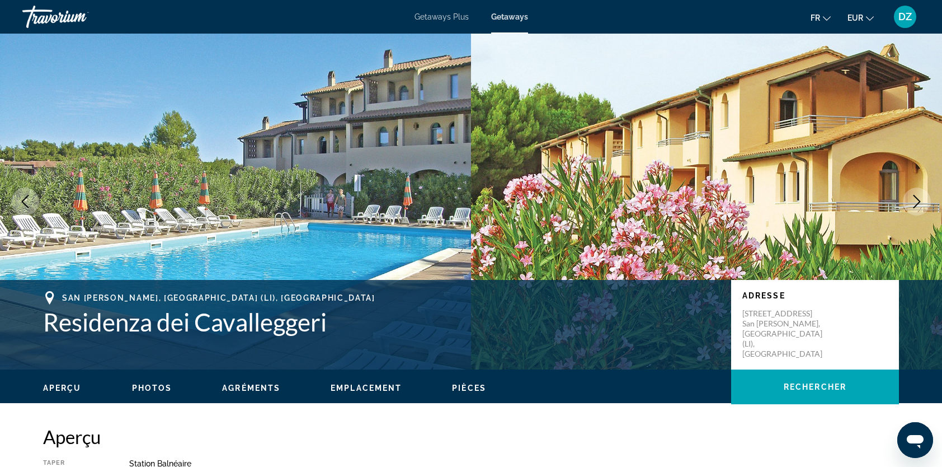
click at [916, 200] on icon "Next image" at bounding box center [916, 201] width 13 height 13
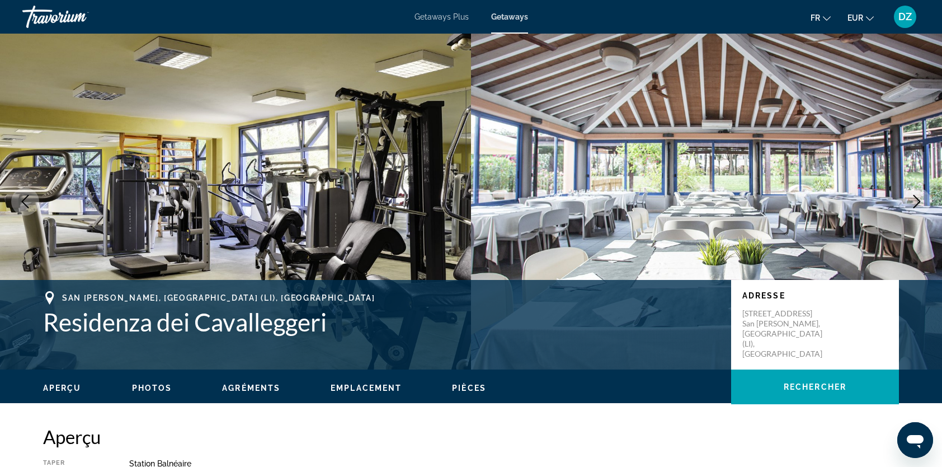
click at [916, 200] on icon "Next image" at bounding box center [916, 201] width 13 height 13
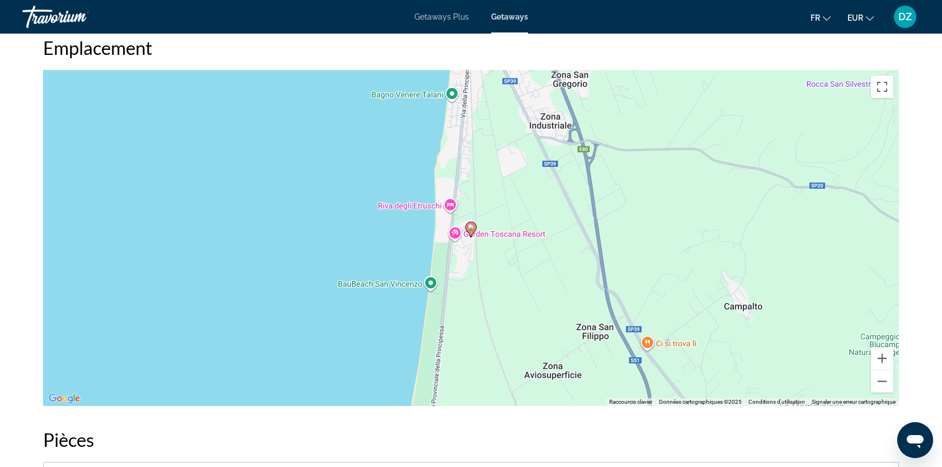
scroll to position [1678, 0]
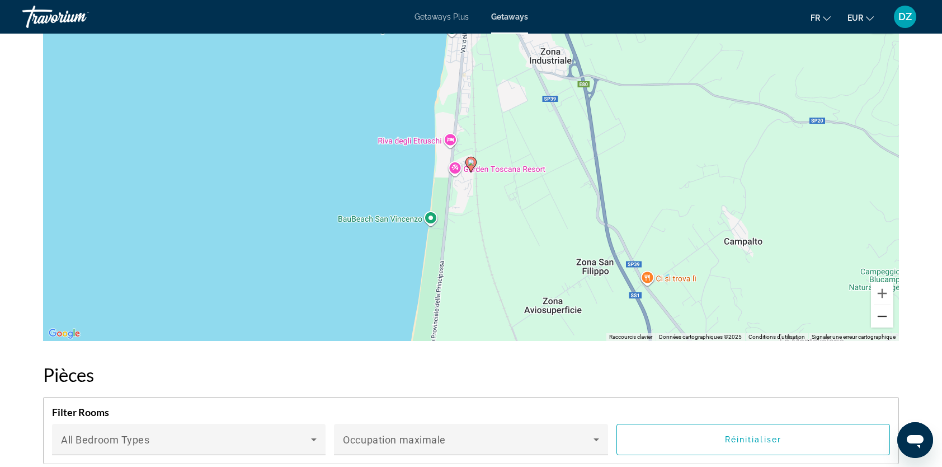
click at [879, 311] on button "Zoom arrière" at bounding box center [882, 316] width 22 height 22
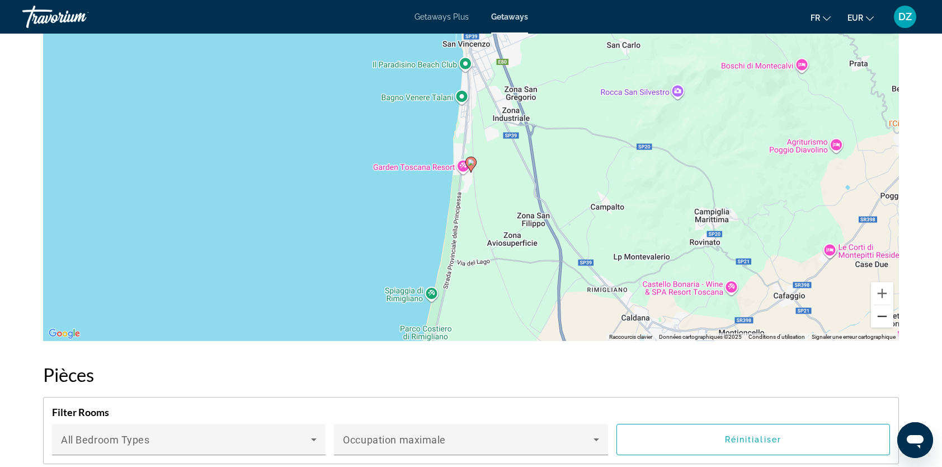
click at [879, 311] on button "Zoom arrière" at bounding box center [882, 316] width 22 height 22
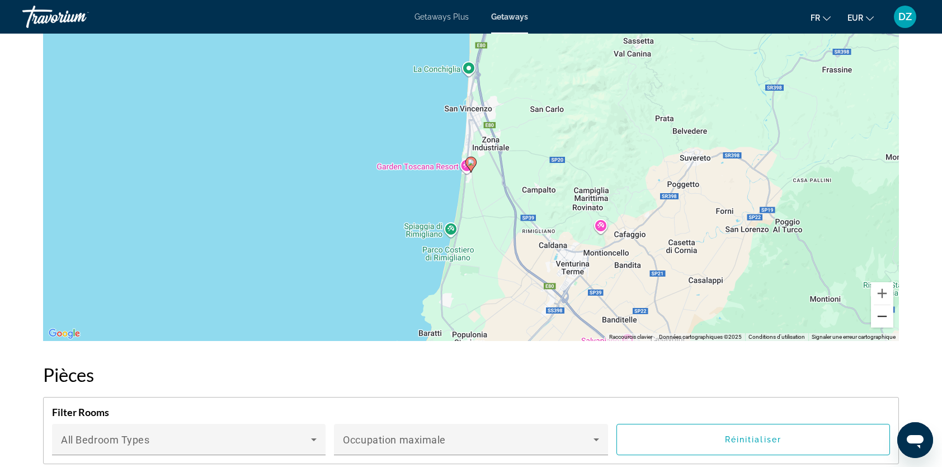
click at [879, 311] on button "Zoom arrière" at bounding box center [882, 316] width 22 height 22
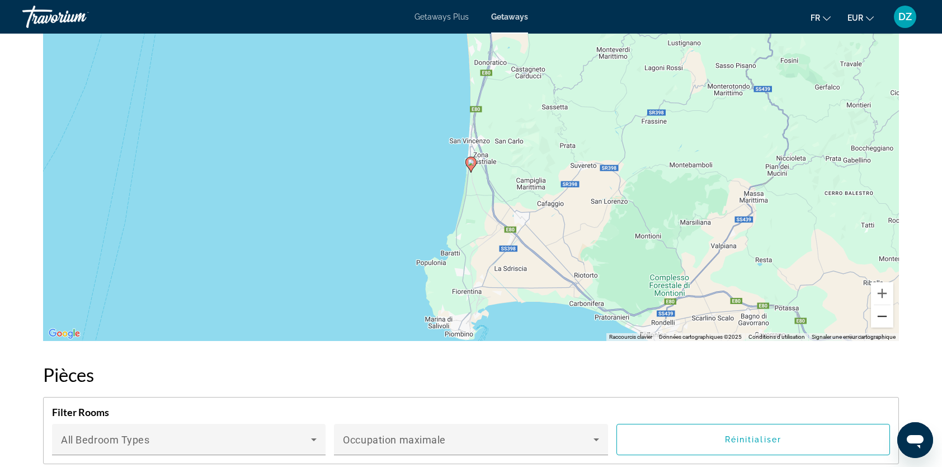
click at [879, 311] on button "Zoom arrière" at bounding box center [882, 316] width 22 height 22
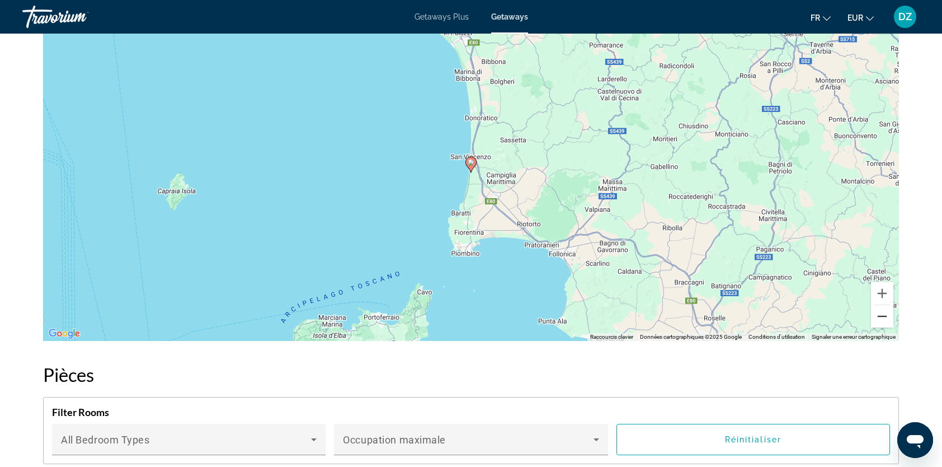
click at [879, 311] on button "Zoom arrière" at bounding box center [882, 316] width 22 height 22
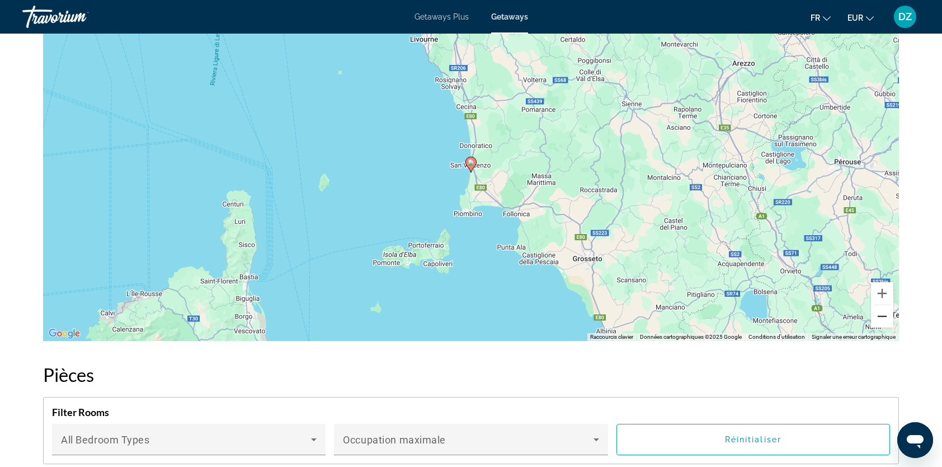
click at [879, 311] on button "Zoom arrière" at bounding box center [882, 316] width 22 height 22
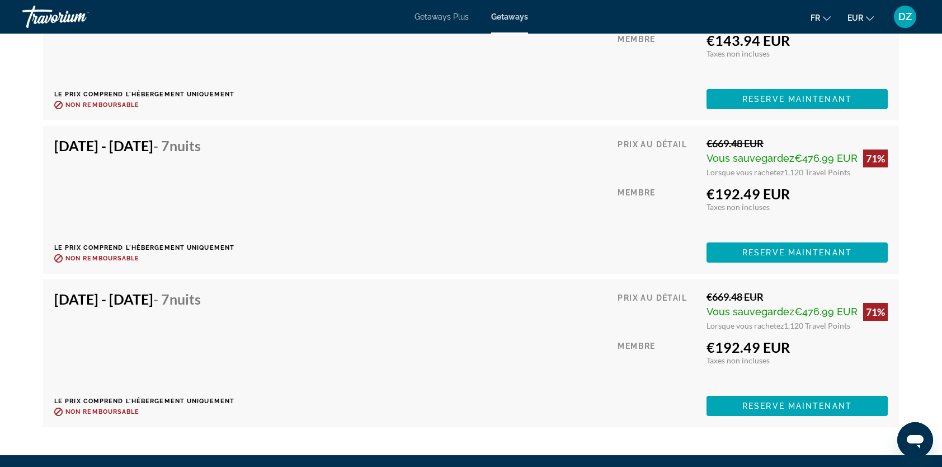
scroll to position [3524, 0]
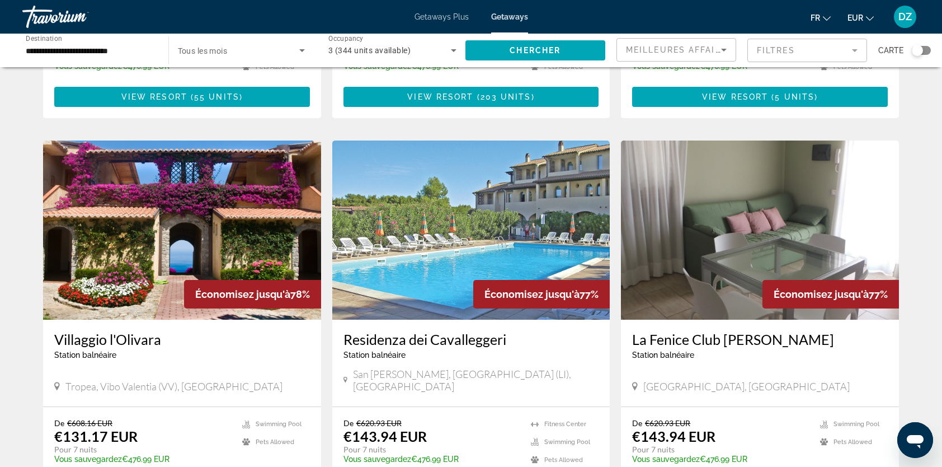
scroll to position [448, 0]
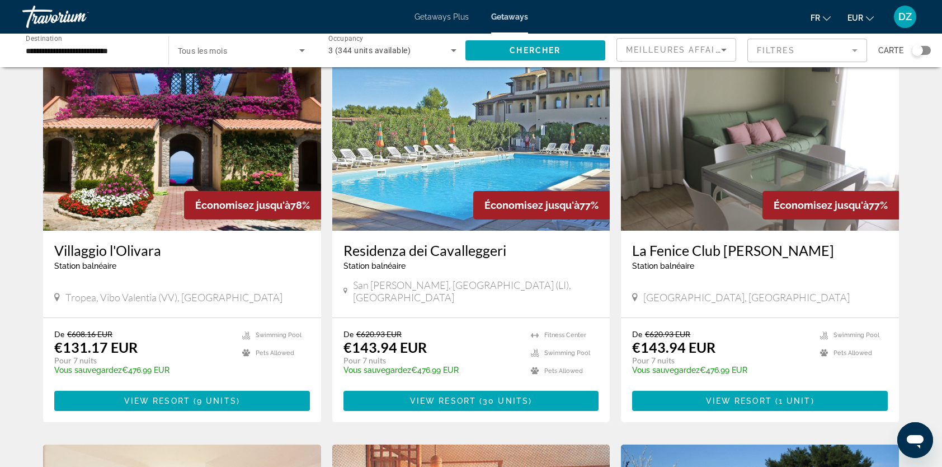
click at [130, 149] on img "Main content" at bounding box center [182, 140] width 278 height 179
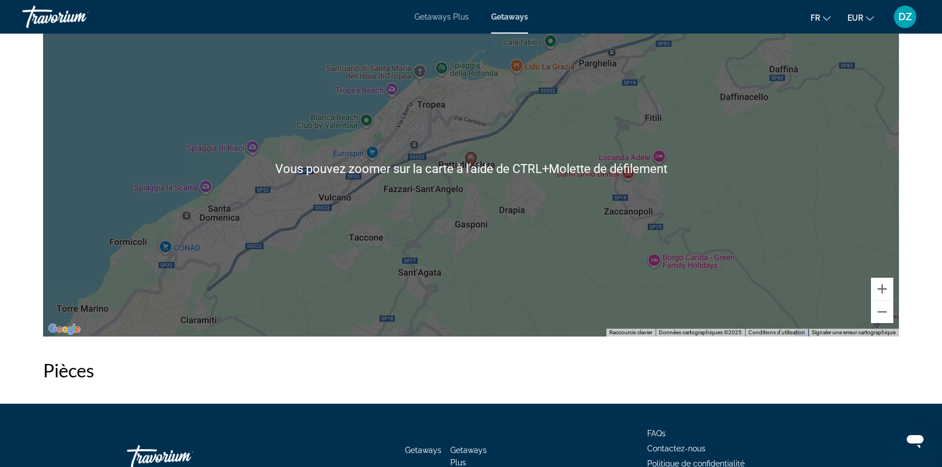
scroll to position [1790, 0]
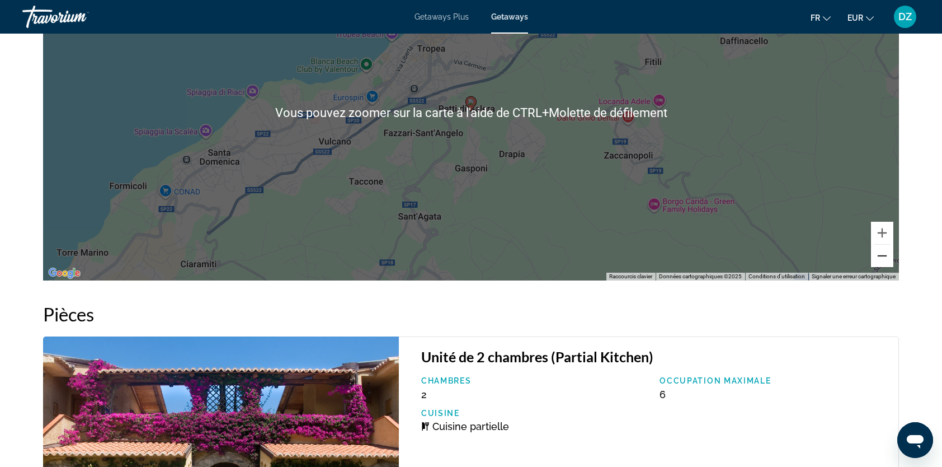
click at [883, 258] on button "Zoom arrière" at bounding box center [882, 255] width 22 height 22
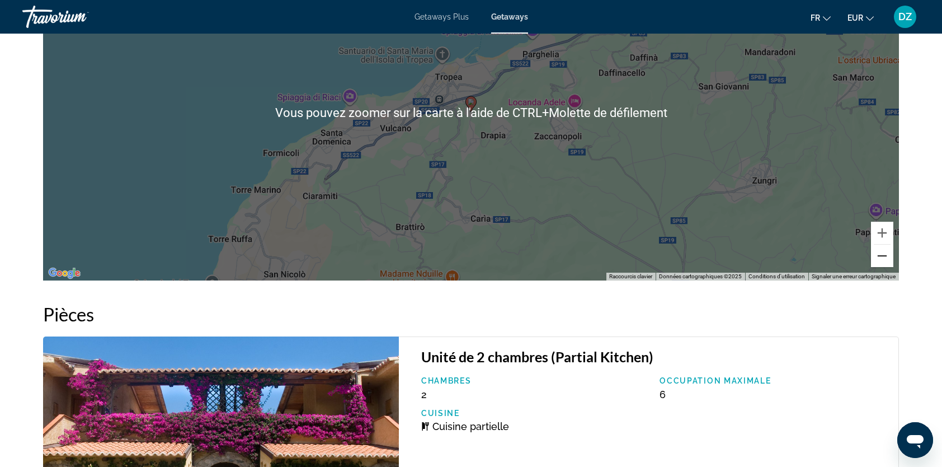
click at [883, 258] on button "Zoom arrière" at bounding box center [882, 255] width 22 height 22
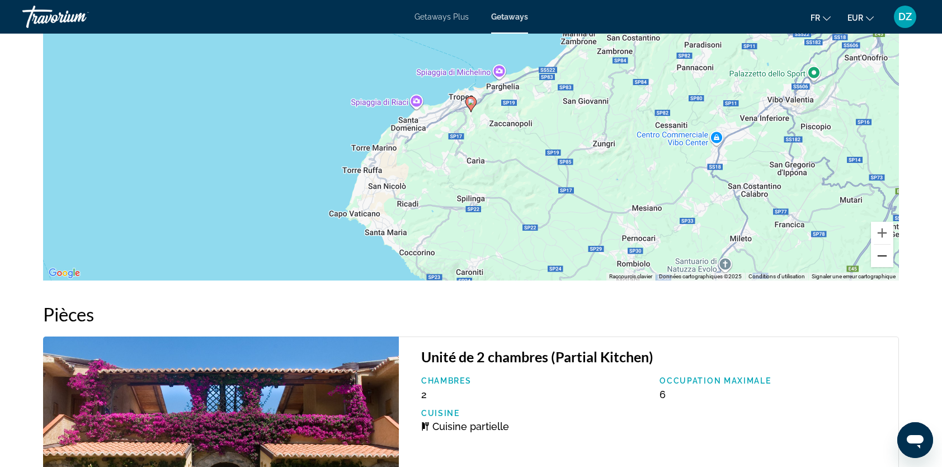
click at [883, 258] on button "Zoom arrière" at bounding box center [882, 255] width 22 height 22
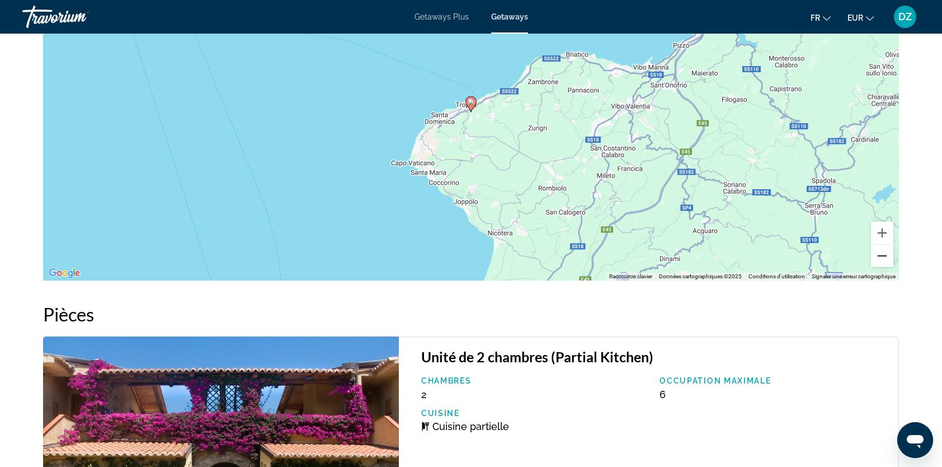
click at [883, 258] on button "Zoom arrière" at bounding box center [882, 255] width 22 height 22
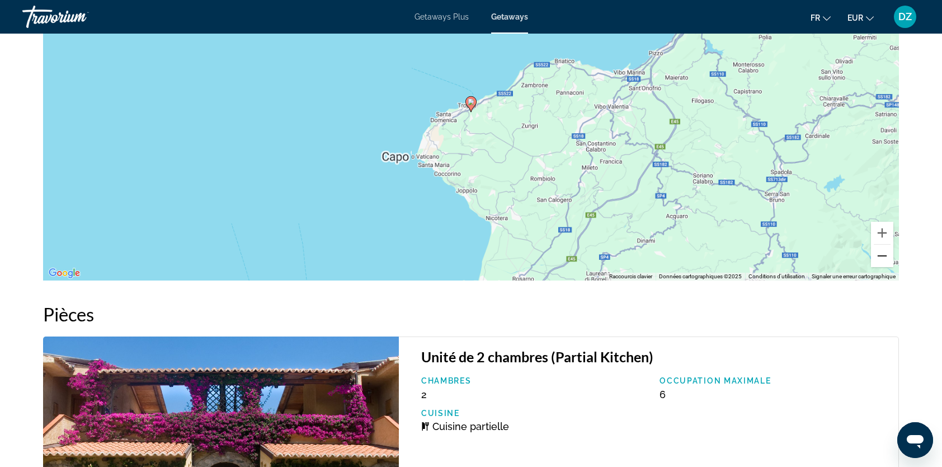
click at [883, 258] on button "Zoom arrière" at bounding box center [882, 255] width 22 height 22
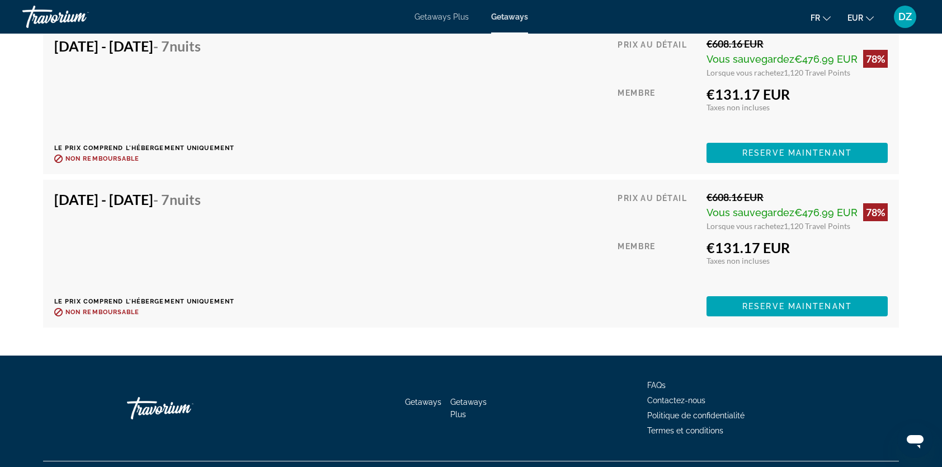
scroll to position [2861, 0]
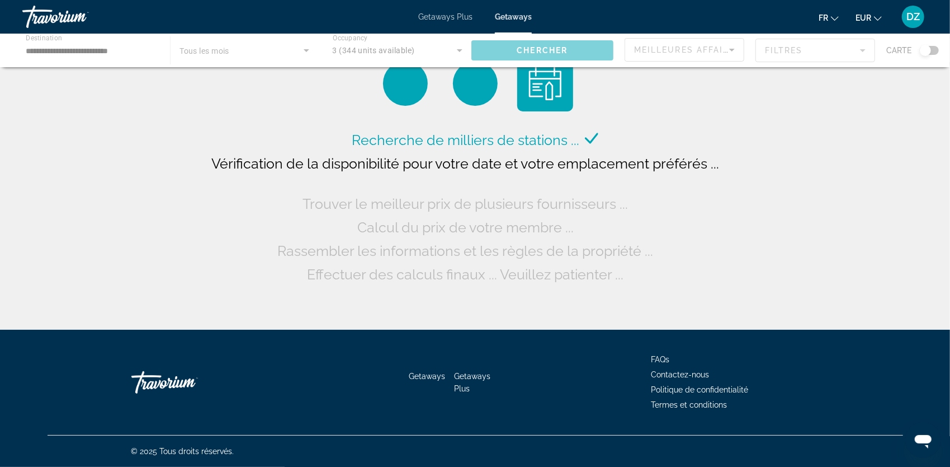
click at [212, 45] on div "Main content" at bounding box center [475, 51] width 950 height 34
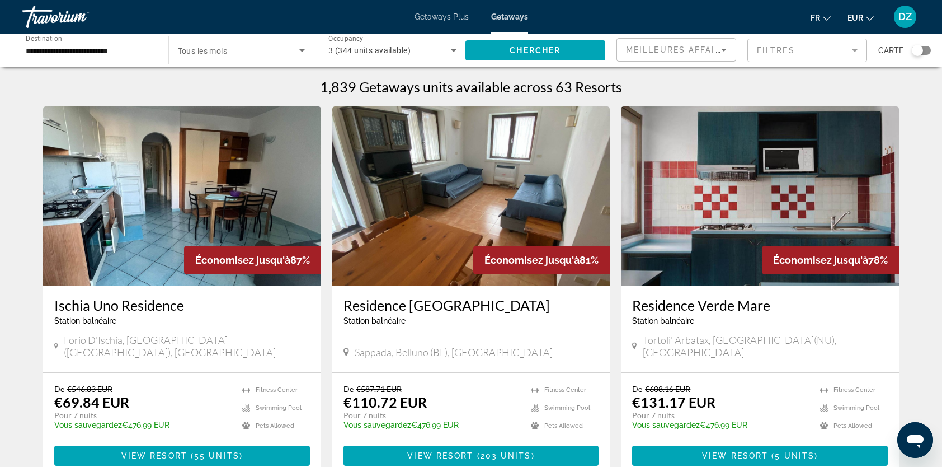
click at [227, 53] on span "Tous les mois" at bounding box center [203, 50] width 50 height 9
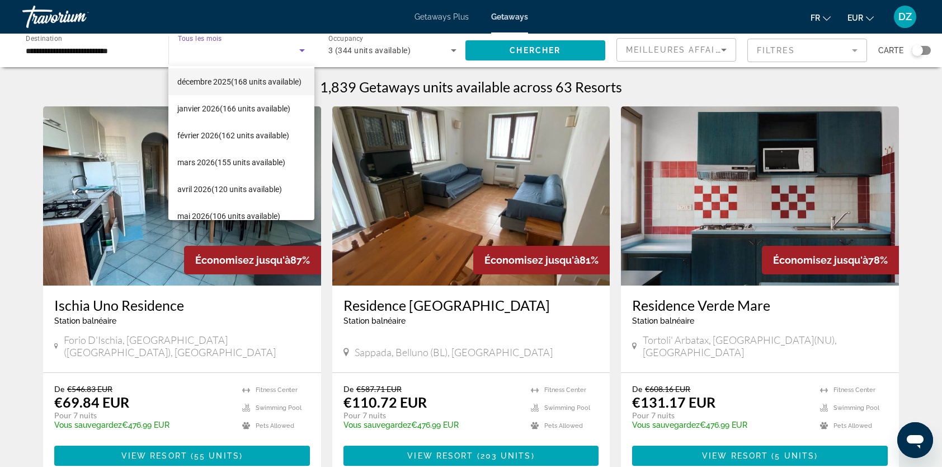
scroll to position [112, 0]
click at [252, 190] on span "[DATE] (120 units available)" at bounding box center [229, 186] width 105 height 13
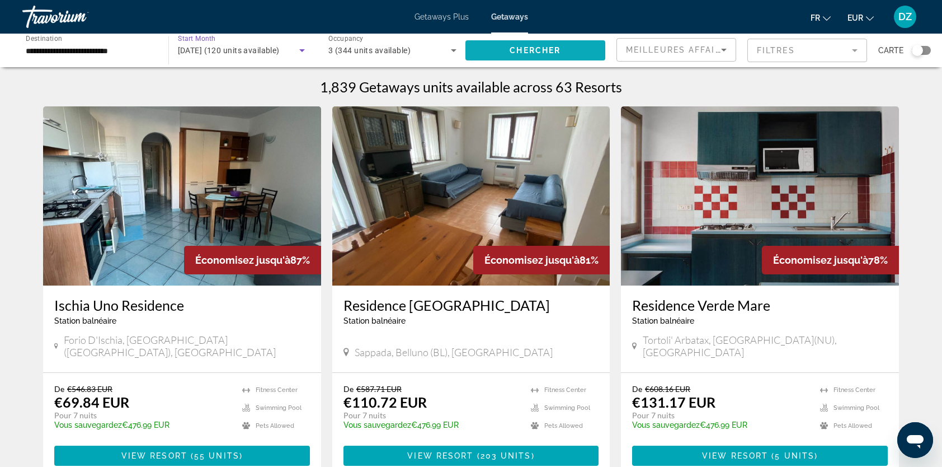
click at [559, 55] on span "Search widget" at bounding box center [535, 50] width 140 height 27
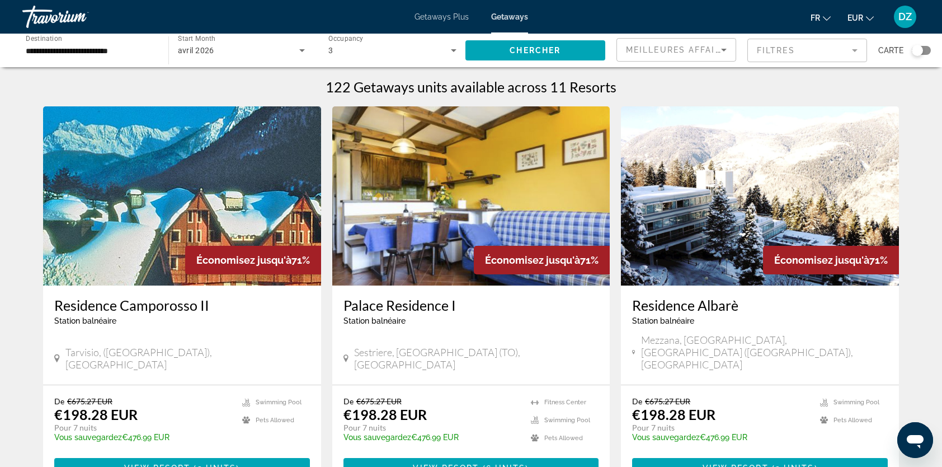
click at [227, 51] on div "avril 2026" at bounding box center [239, 50] width 122 height 13
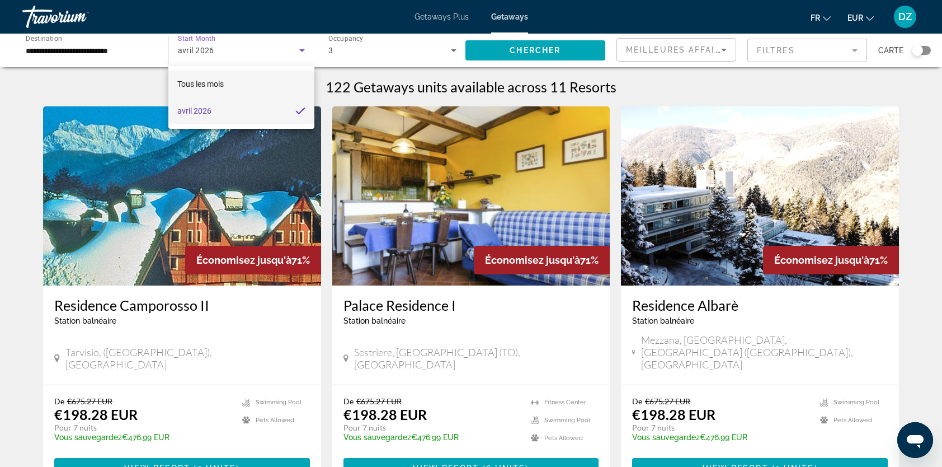
click at [205, 81] on span "Tous les mois" at bounding box center [200, 83] width 46 height 9
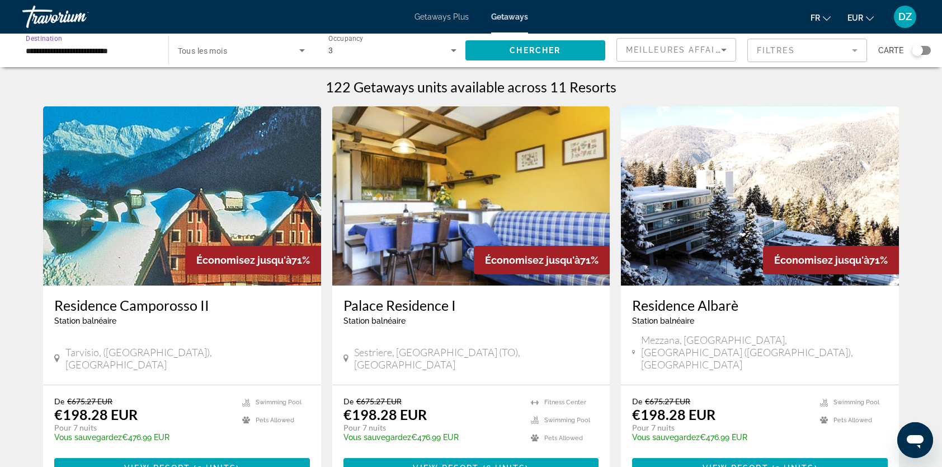
click at [99, 55] on input "**********" at bounding box center [90, 50] width 128 height 13
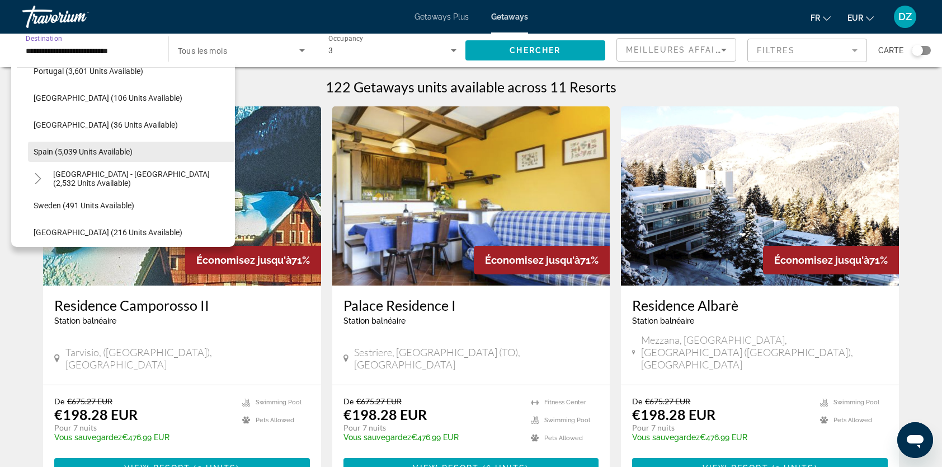
scroll to position [557, 0]
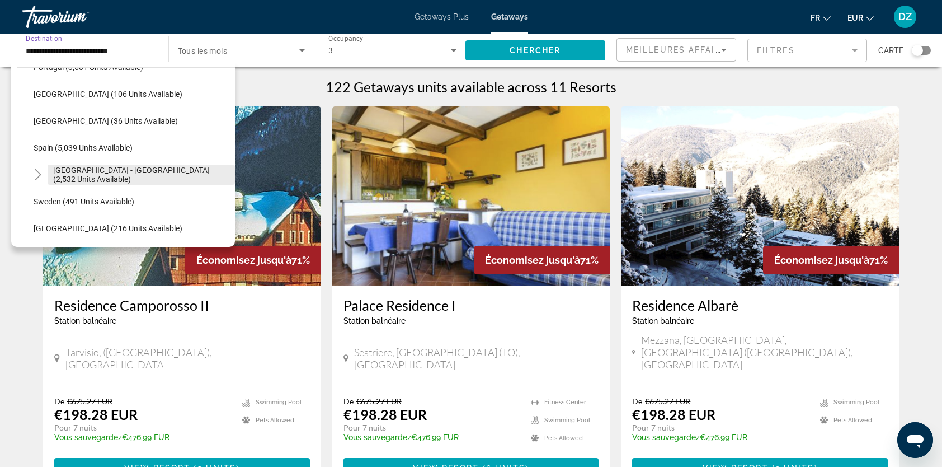
click at [115, 171] on span "[GEOGRAPHIC_DATA] - [GEOGRAPHIC_DATA] (2,532 units available)" at bounding box center [141, 175] width 176 height 18
type input "**********"
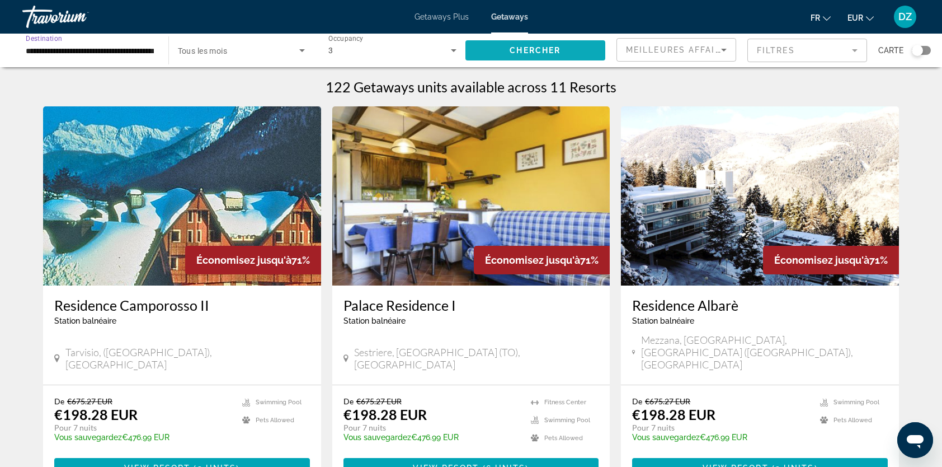
click at [500, 50] on span "Search widget" at bounding box center [535, 50] width 140 height 27
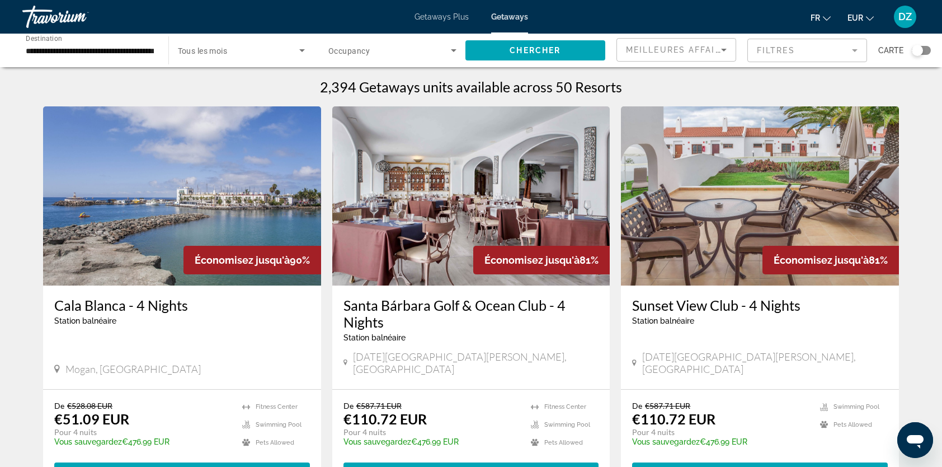
click at [789, 52] on mat-form-field "Filtres" at bounding box center [807, 50] width 120 height 23
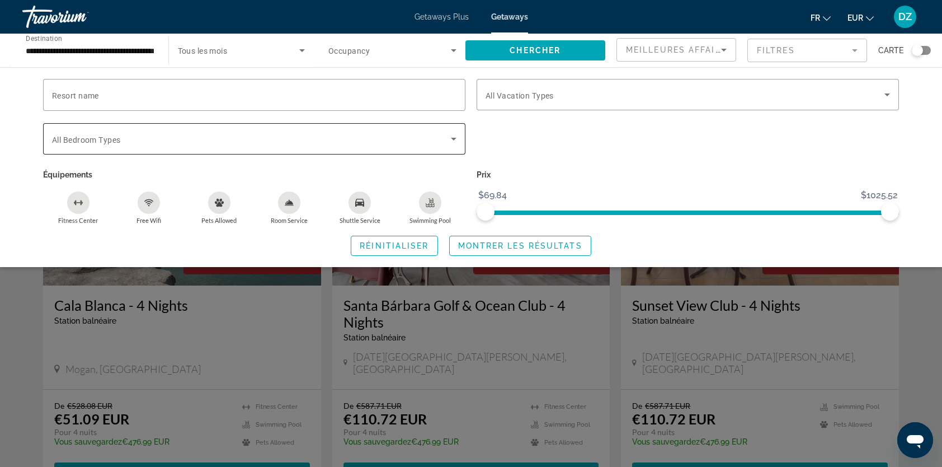
click at [397, 132] on span "Search widget" at bounding box center [251, 138] width 399 height 13
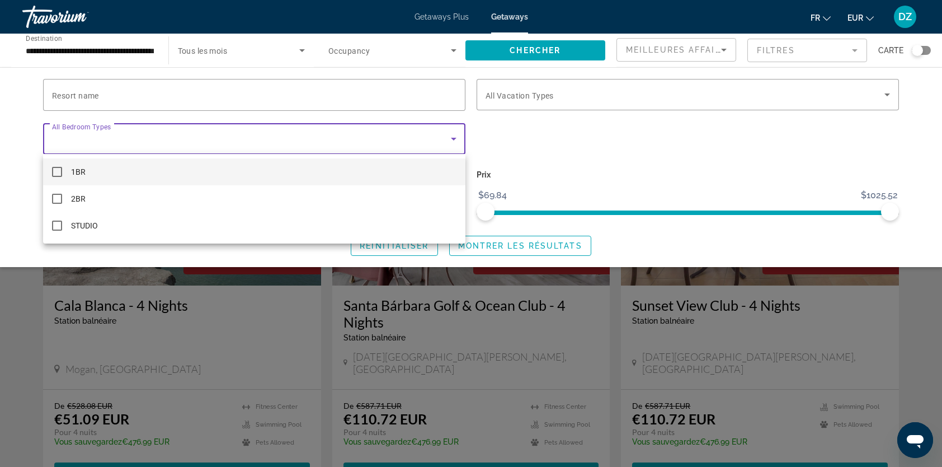
click at [397, 132] on div at bounding box center [471, 233] width 942 height 467
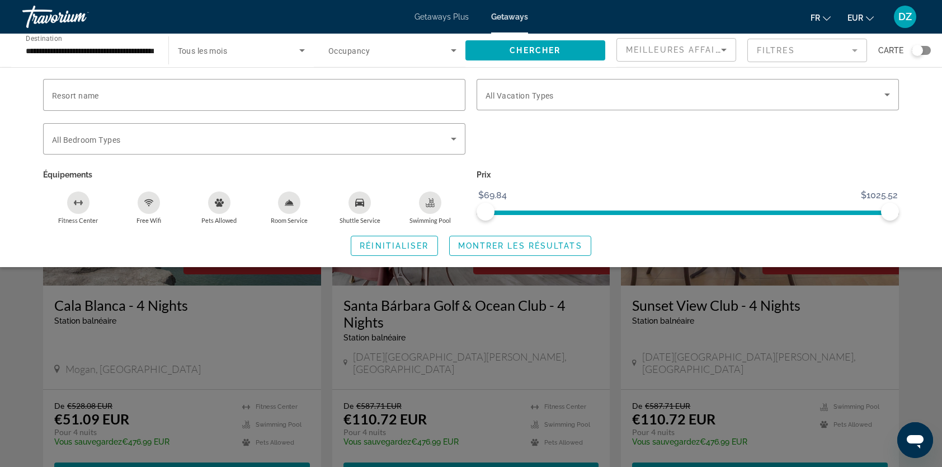
click at [428, 198] on icon "Swimming Pool" at bounding box center [430, 202] width 9 height 9
click at [493, 246] on span "Montrer les résultats" at bounding box center [520, 245] width 124 height 9
click at [628, 97] on span "Search widget" at bounding box center [685, 94] width 399 height 13
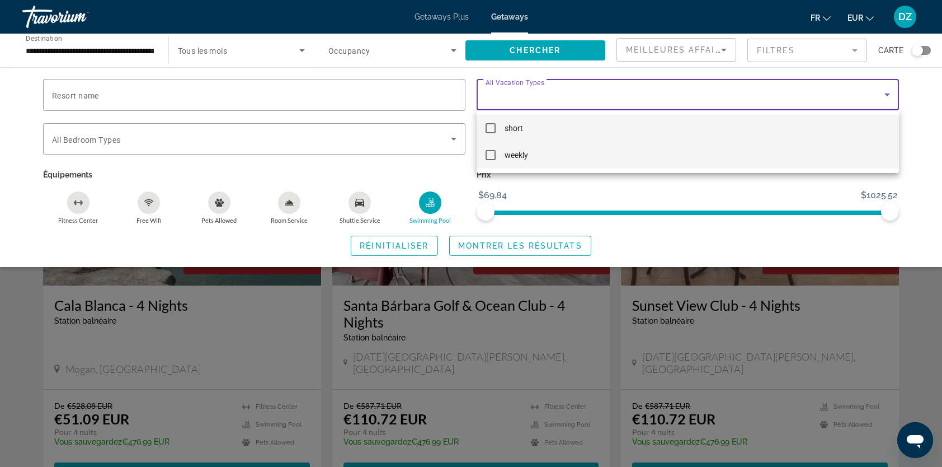
click at [529, 154] on mat-option "weekly" at bounding box center [688, 155] width 422 height 27
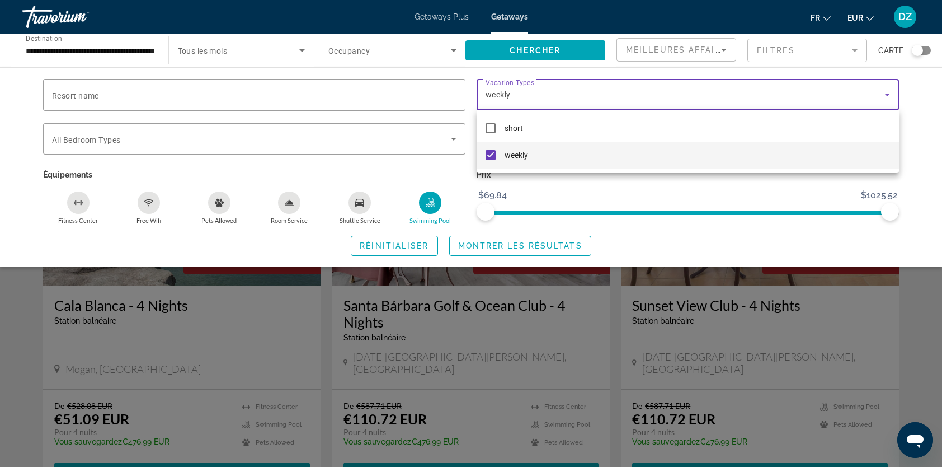
click at [526, 247] on div at bounding box center [471, 233] width 942 height 467
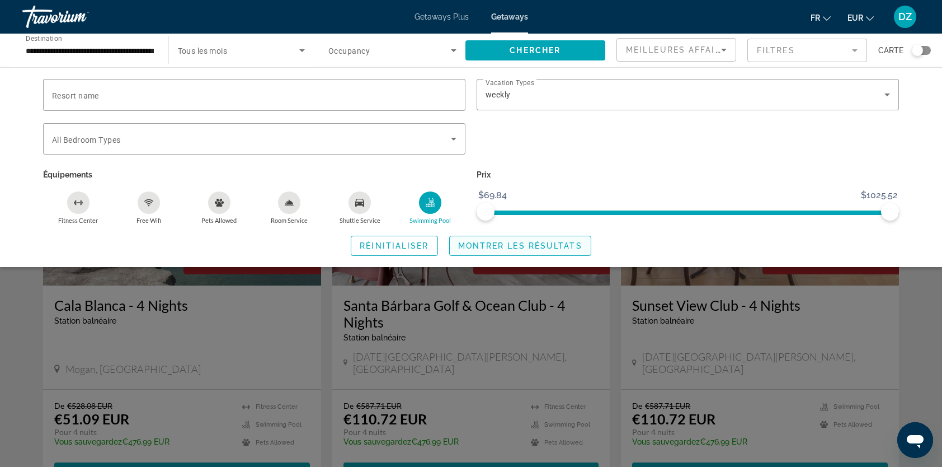
click at [500, 246] on span "Montrer les résultats" at bounding box center [520, 245] width 124 height 9
click at [512, 243] on span "Montrer les résultats" at bounding box center [520, 245] width 124 height 9
click at [505, 250] on span "Search widget" at bounding box center [520, 245] width 141 height 27
click at [538, 49] on span "Chercher" at bounding box center [535, 50] width 51 height 9
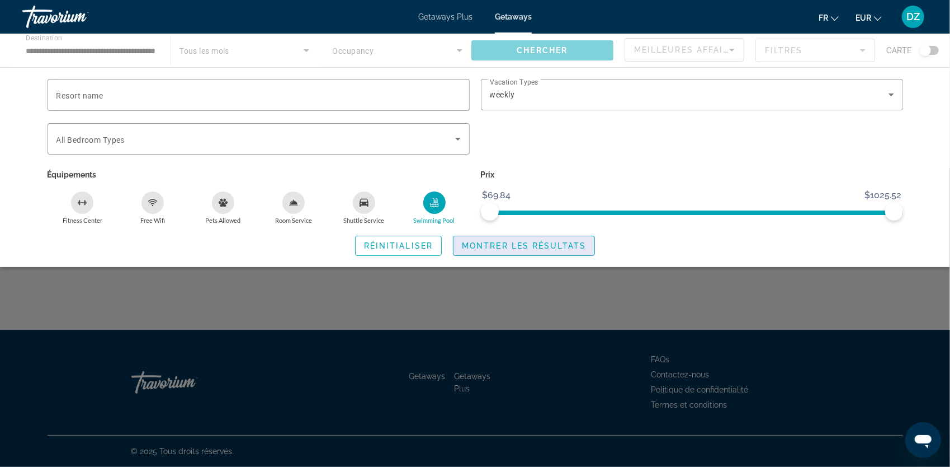
click at [494, 249] on span "Montrer les résultats" at bounding box center [524, 245] width 124 height 9
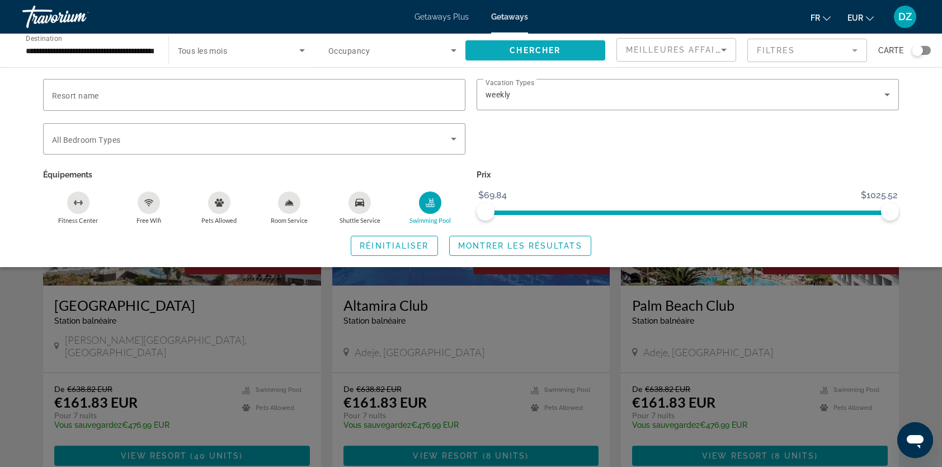
click at [562, 49] on span "Search widget" at bounding box center [535, 50] width 140 height 27
click at [529, 305] on div "Search widget" at bounding box center [471, 317] width 942 height 299
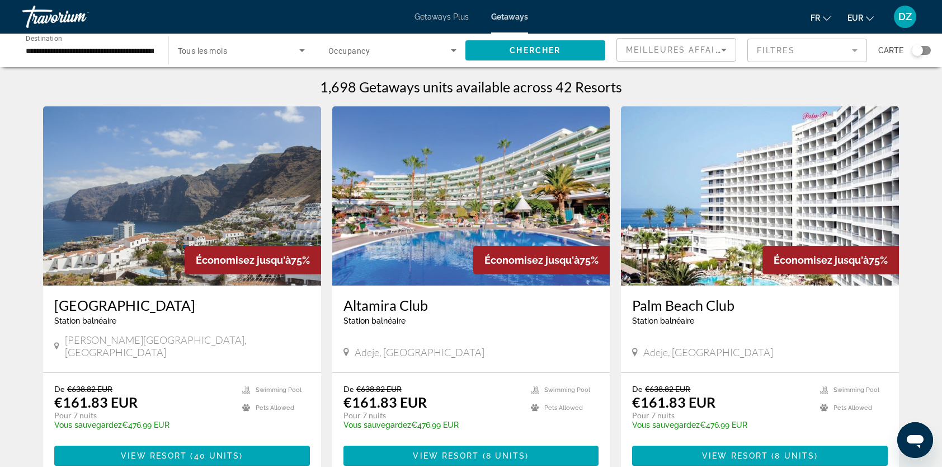
click at [463, 204] on img "Main content" at bounding box center [471, 195] width 278 height 179
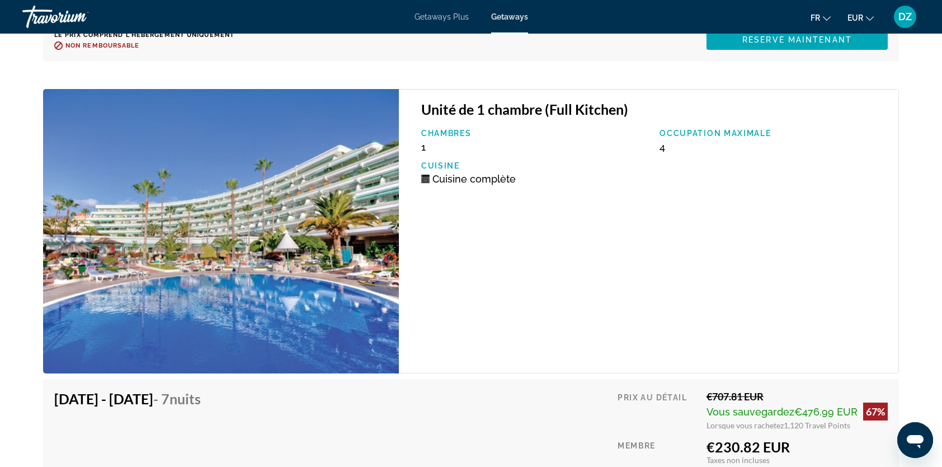
scroll to position [2052, 0]
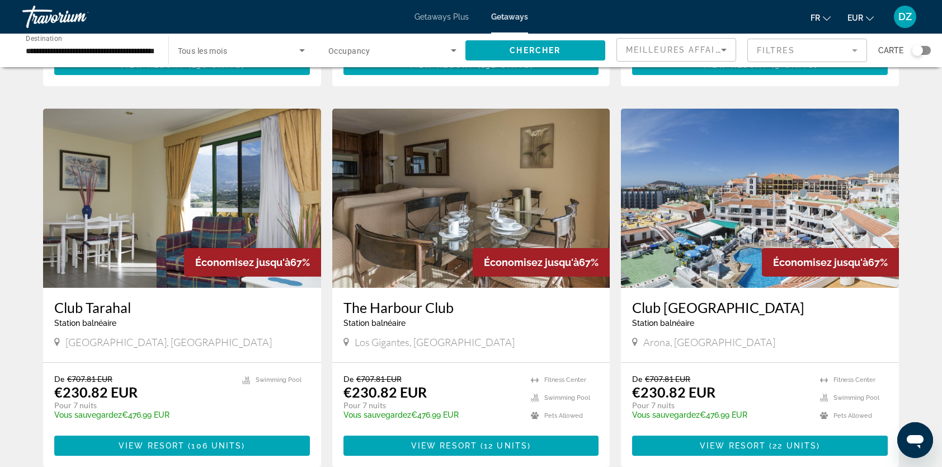
scroll to position [783, 0]
click at [473, 152] on img "Main content" at bounding box center [471, 198] width 278 height 179
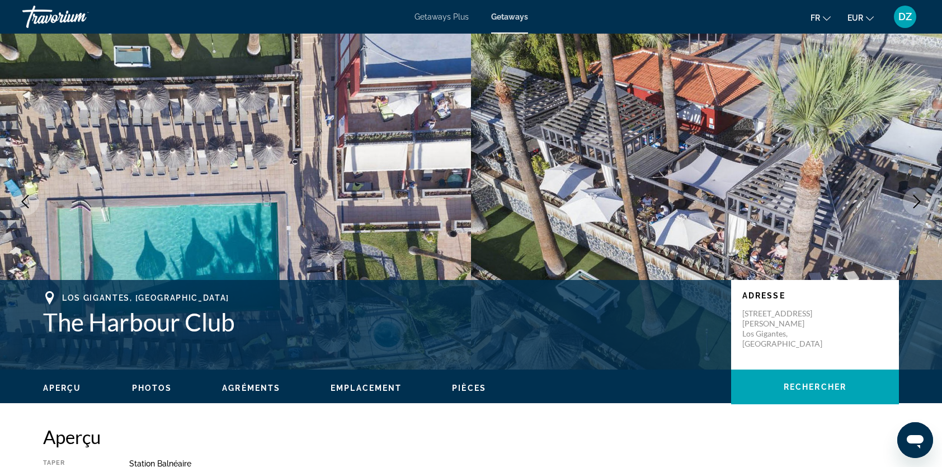
click at [910, 200] on icon "Next image" at bounding box center [916, 201] width 13 height 13
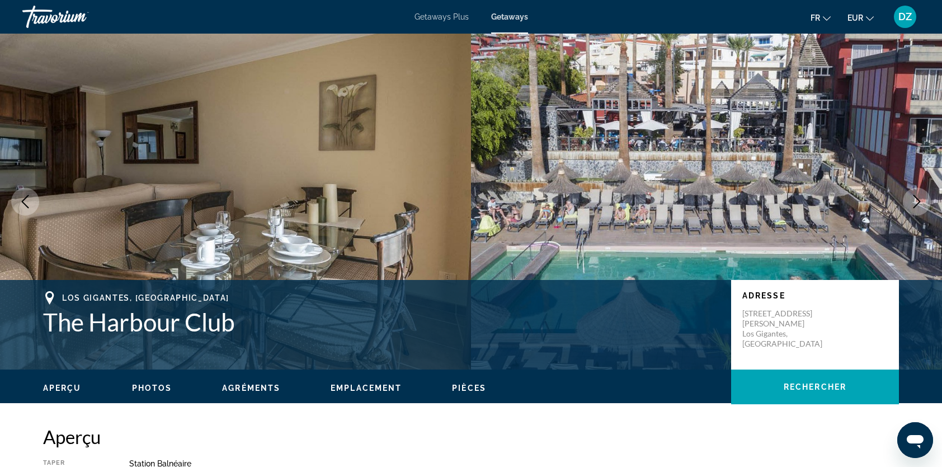
click at [911, 198] on icon "Next image" at bounding box center [916, 201] width 13 height 13
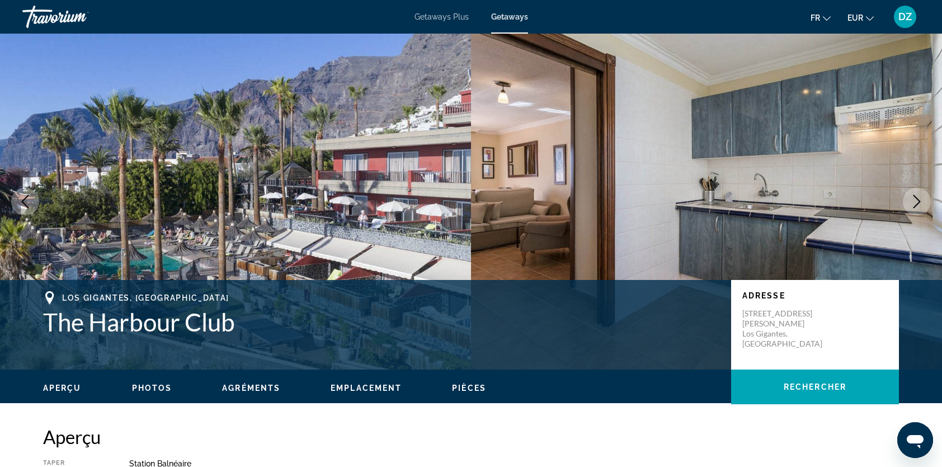
click at [911, 198] on icon "Next image" at bounding box center [916, 201] width 13 height 13
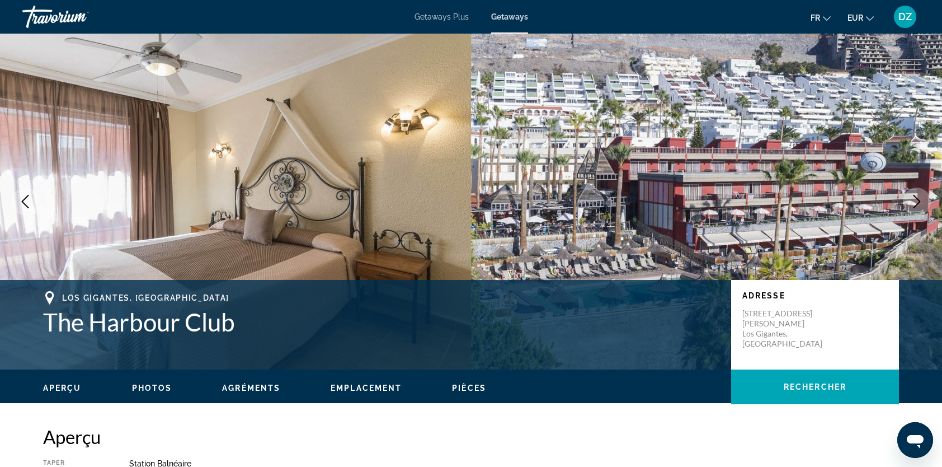
click at [911, 198] on icon "Next image" at bounding box center [916, 201] width 13 height 13
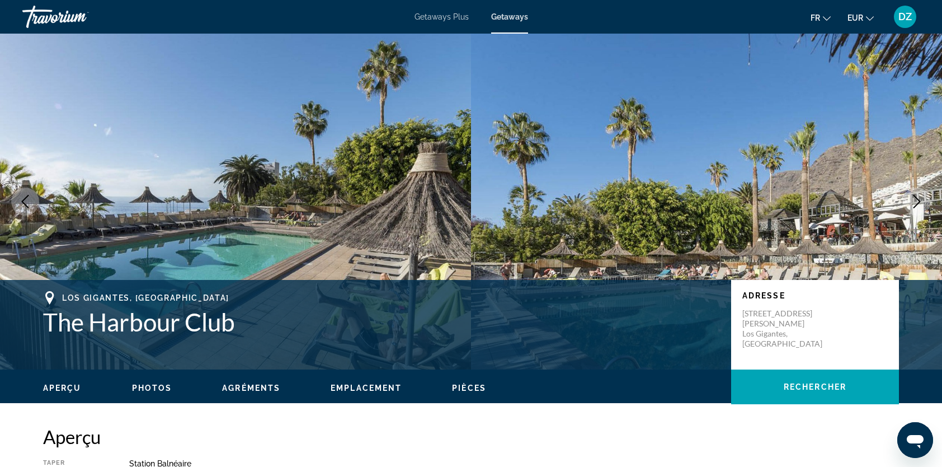
click at [909, 197] on button "Next image" at bounding box center [917, 201] width 28 height 28
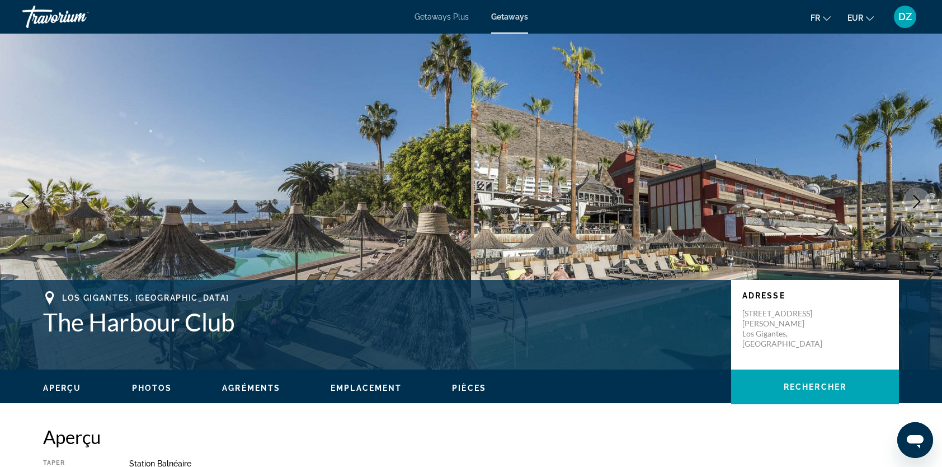
click at [909, 197] on button "Next image" at bounding box center [917, 201] width 28 height 28
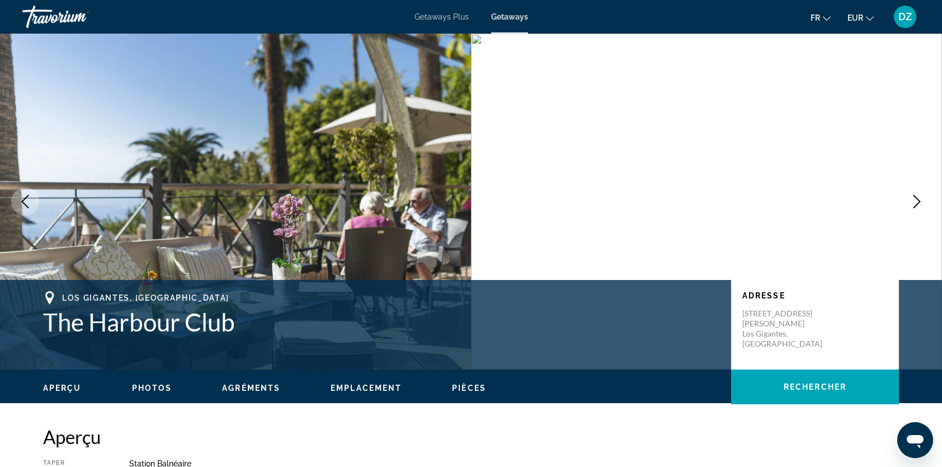
click at [909, 197] on button "Next image" at bounding box center [917, 201] width 28 height 28
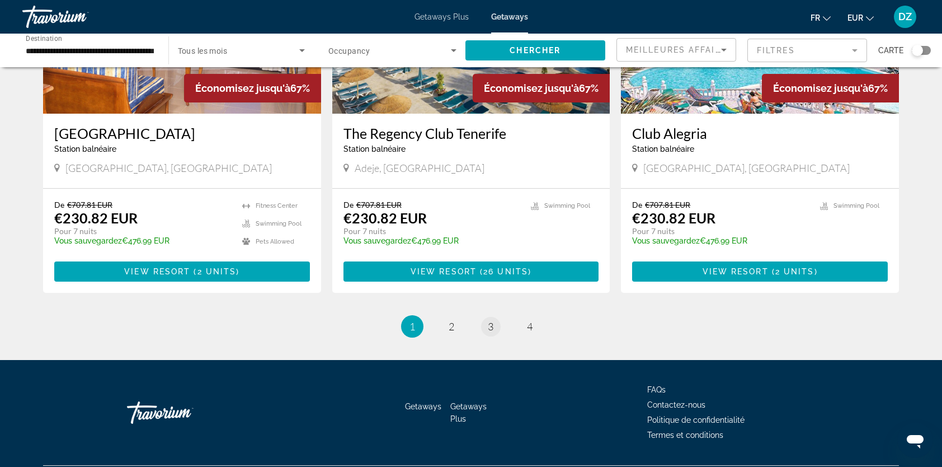
scroll to position [1342, 0]
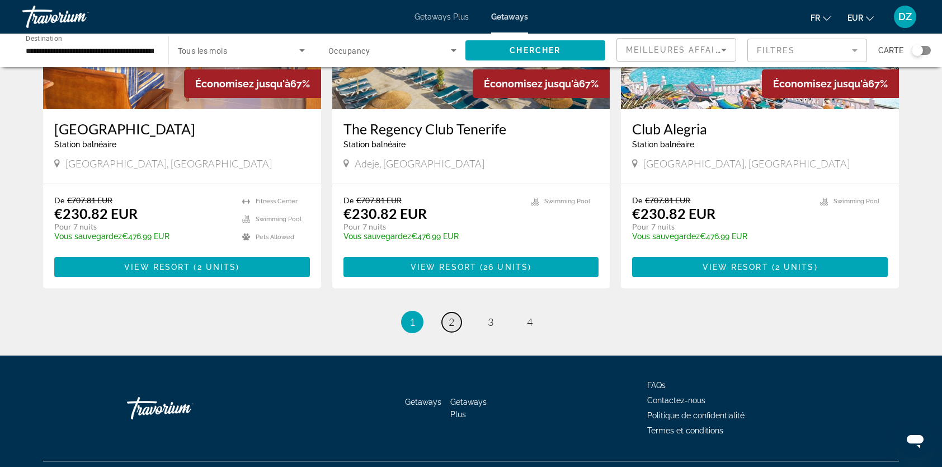
click at [453, 315] on span "2" at bounding box center [452, 321] width 6 height 12
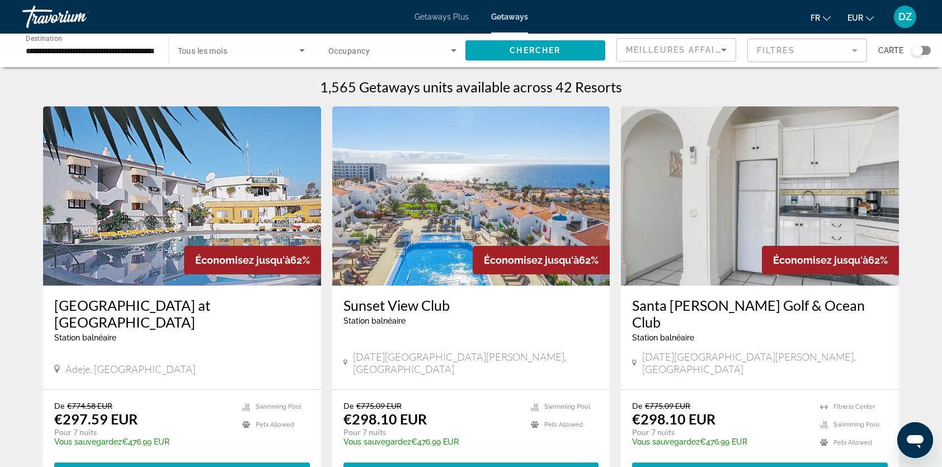
click at [483, 181] on img "Main content" at bounding box center [471, 195] width 278 height 179
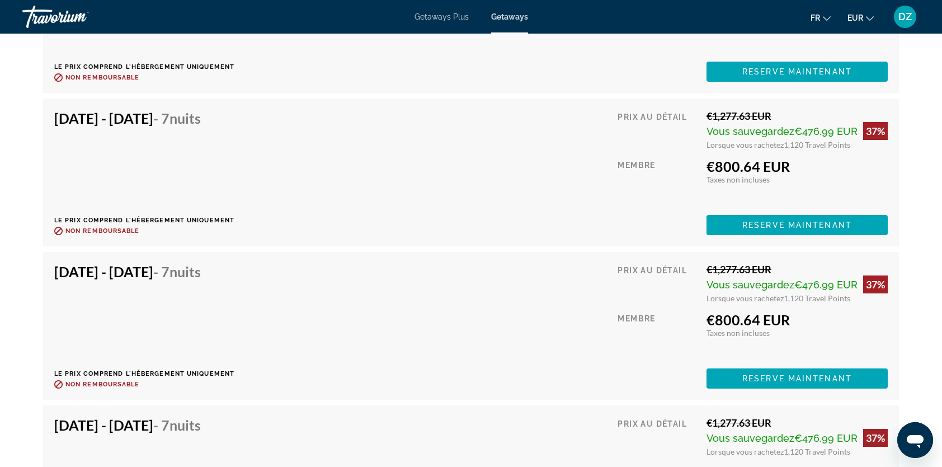
scroll to position [3244, 0]
